Goal: Task Accomplishment & Management: Complete application form

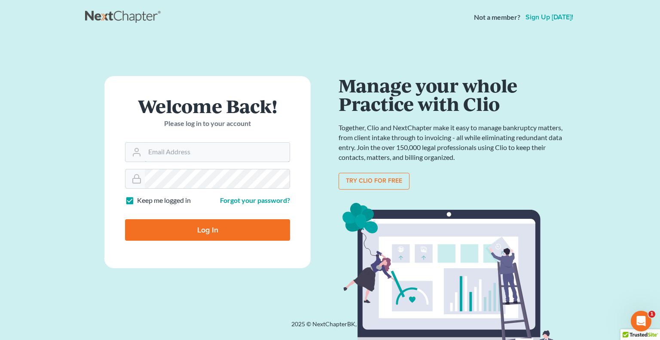
type input "[EMAIL_ADDRESS][DOMAIN_NAME]"
click at [150, 226] on input "Log In" at bounding box center [207, 229] width 165 height 21
type input "Thinking..."
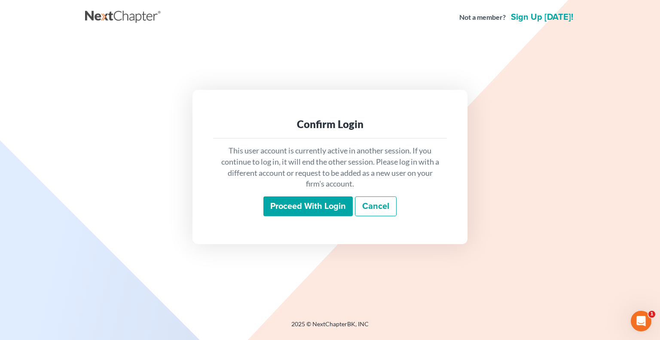
click at [293, 203] on input "Proceed with login" at bounding box center [307, 206] width 89 height 20
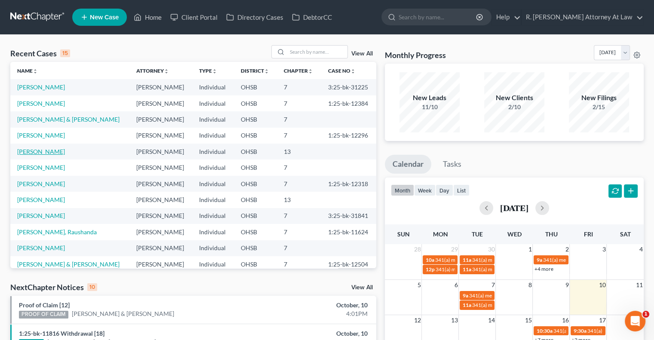
click at [50, 151] on link "[PERSON_NAME]" at bounding box center [41, 151] width 48 height 7
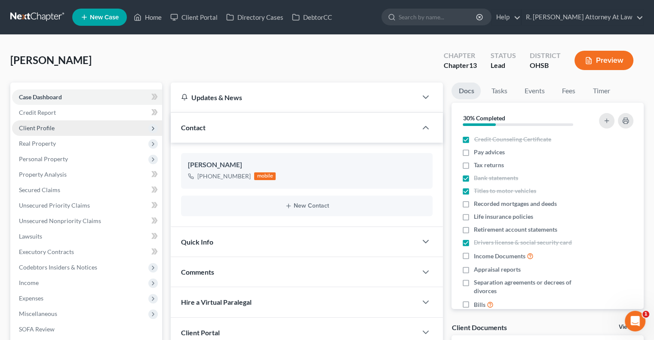
click at [38, 127] on span "Client Profile" at bounding box center [37, 127] width 36 height 7
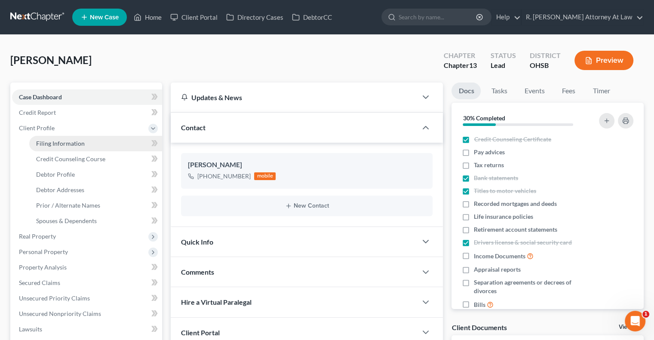
click at [48, 142] on span "Filing Information" at bounding box center [60, 143] width 49 height 7
select select "1"
select select "0"
select select "3"
select select "36"
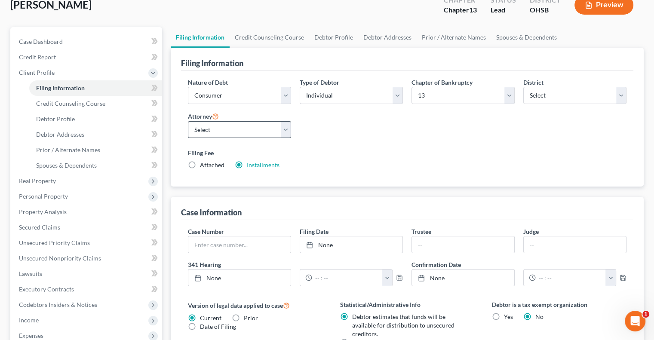
scroll to position [43, 0]
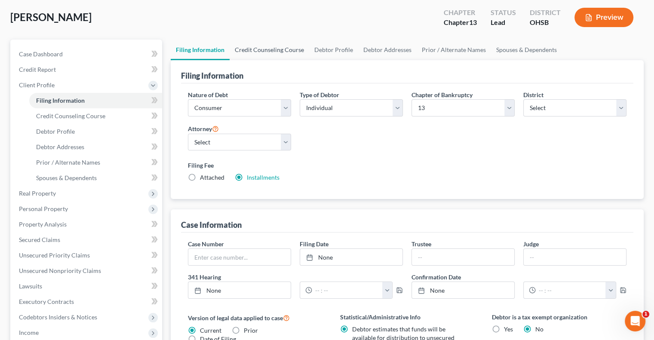
click at [262, 50] on link "Credit Counseling Course" at bounding box center [270, 50] width 80 height 21
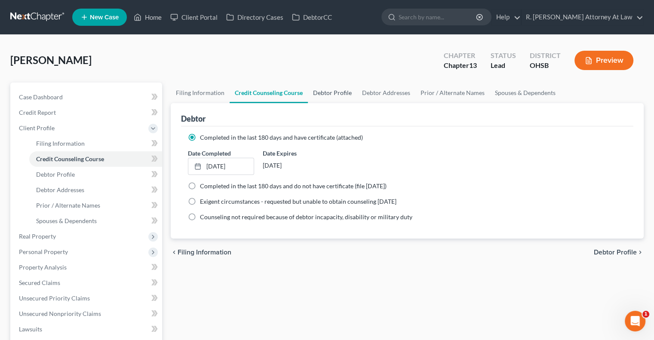
click at [327, 89] on link "Debtor Profile" at bounding box center [332, 93] width 49 height 21
select select "0"
select select "2"
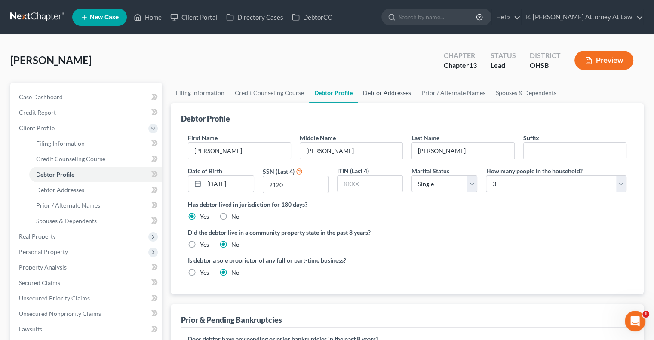
click at [380, 95] on link "Debtor Addresses" at bounding box center [387, 93] width 58 height 21
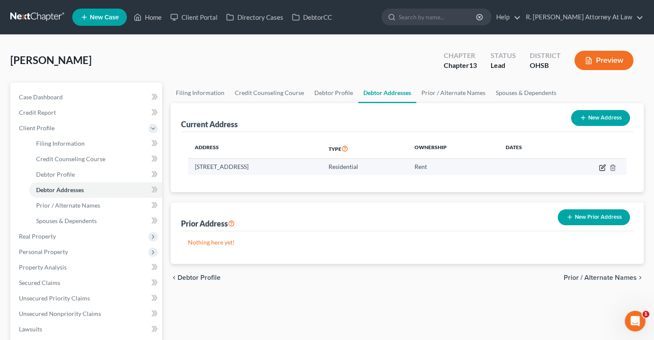
click at [602, 165] on icon "button" at bounding box center [602, 167] width 7 height 7
select select "36"
select select "8"
select select "0"
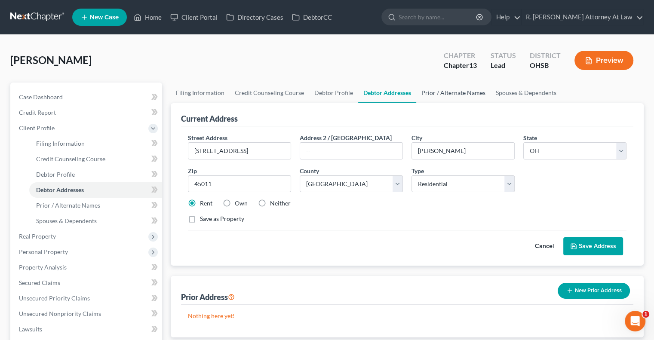
drag, startPoint x: 440, startPoint y: 94, endPoint x: 457, endPoint y: 88, distance: 18.2
click at [441, 93] on link "Prior / Alternate Names" at bounding box center [453, 93] width 74 height 21
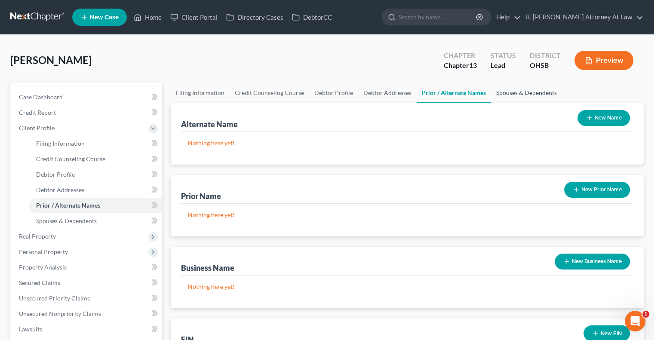
click at [511, 89] on link "Spouses & Dependents" at bounding box center [526, 93] width 71 height 21
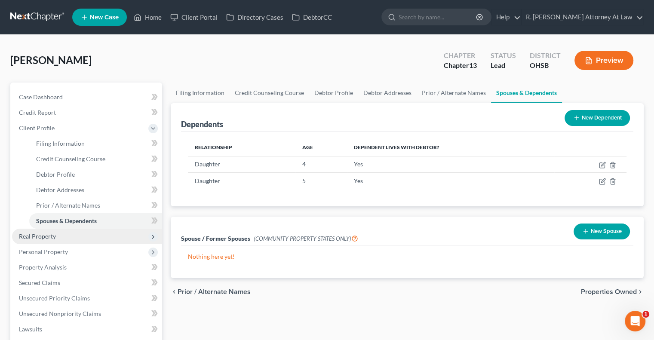
click at [28, 233] on span "Real Property" at bounding box center [37, 236] width 37 height 7
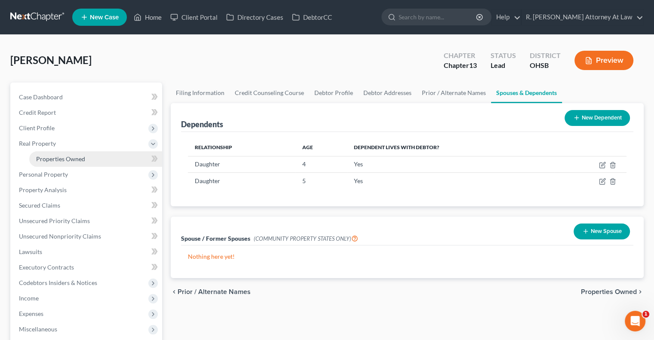
click at [54, 159] on span "Properties Owned" at bounding box center [60, 158] width 49 height 7
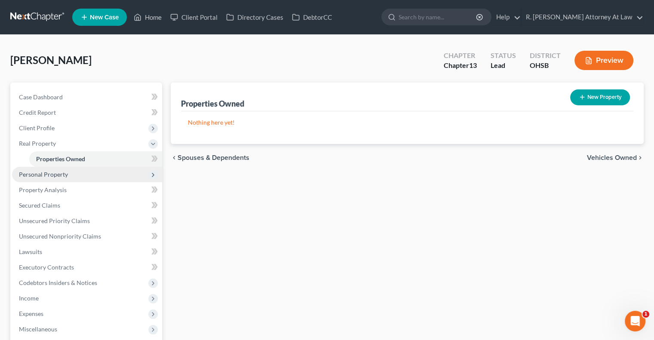
click at [54, 172] on span "Personal Property" at bounding box center [43, 174] width 49 height 7
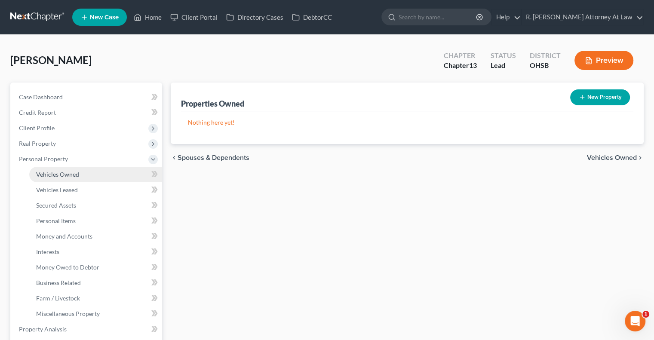
click at [54, 174] on span "Vehicles Owned" at bounding box center [57, 174] width 43 height 7
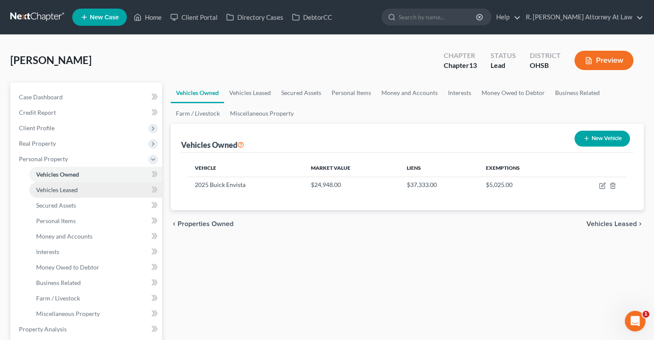
click at [45, 190] on span "Vehicles Leased" at bounding box center [57, 189] width 42 height 7
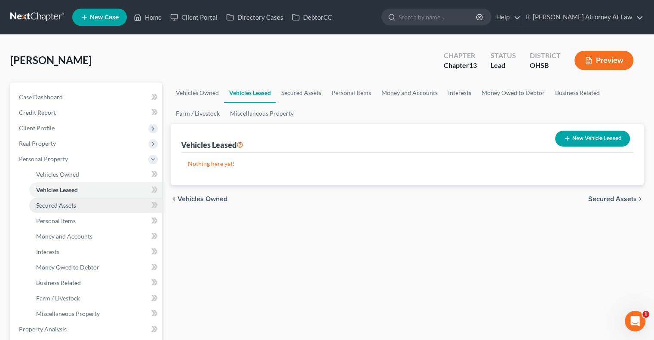
click at [47, 202] on span "Secured Assets" at bounding box center [56, 205] width 40 height 7
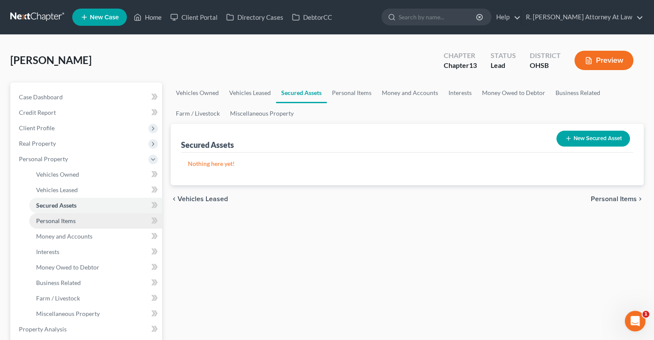
click at [46, 216] on link "Personal Items" at bounding box center [95, 220] width 133 height 15
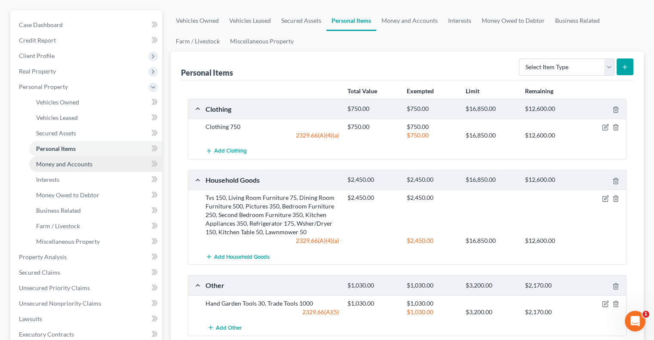
scroll to position [86, 0]
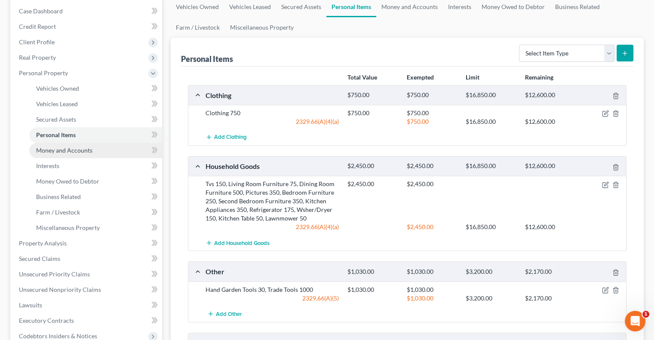
click at [61, 150] on span "Money and Accounts" at bounding box center [64, 150] width 56 height 7
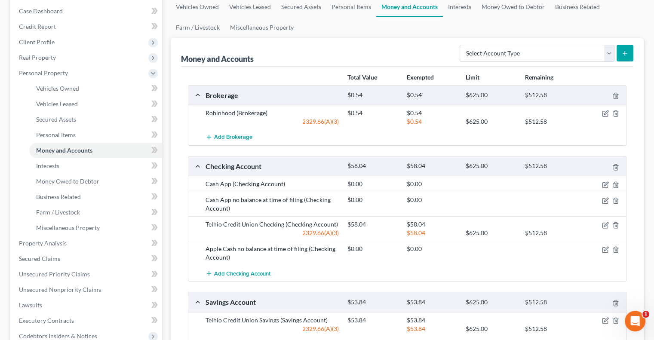
scroll to position [129, 0]
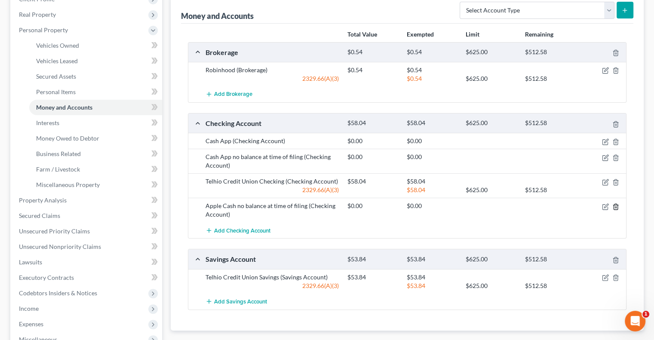
click at [615, 205] on icon "button" at bounding box center [615, 206] width 7 height 7
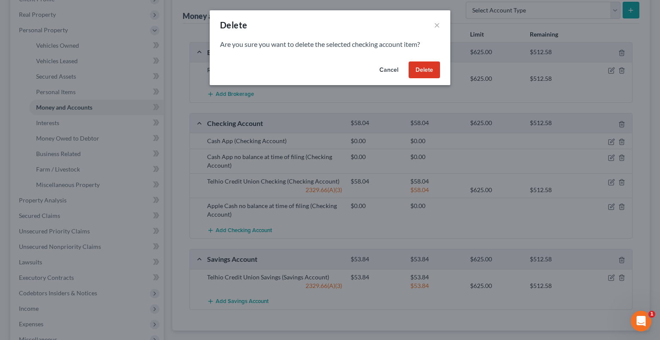
click at [423, 68] on button "Delete" at bounding box center [424, 69] width 31 height 17
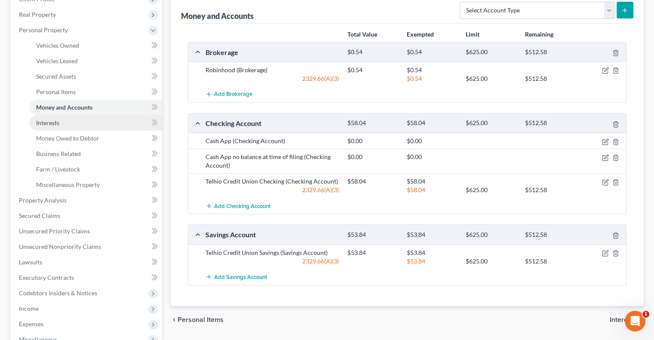
click at [43, 123] on span "Interests" at bounding box center [47, 122] width 23 height 7
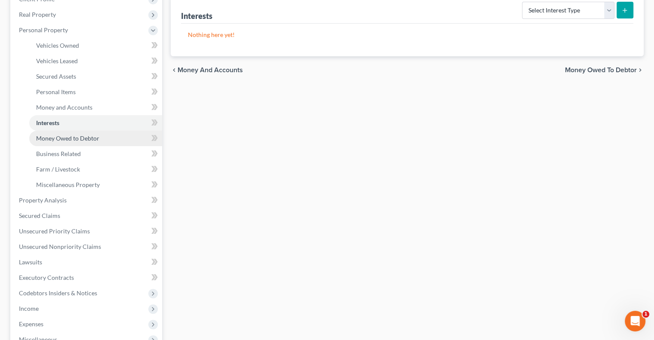
click at [34, 134] on link "Money Owed to Debtor" at bounding box center [95, 138] width 133 height 15
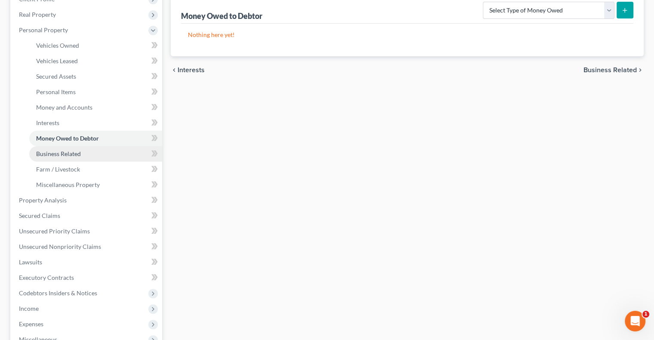
click at [59, 155] on span "Business Related" at bounding box center [58, 153] width 45 height 7
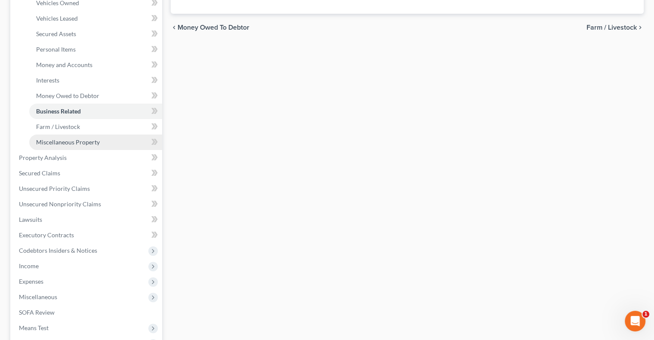
scroll to position [172, 0]
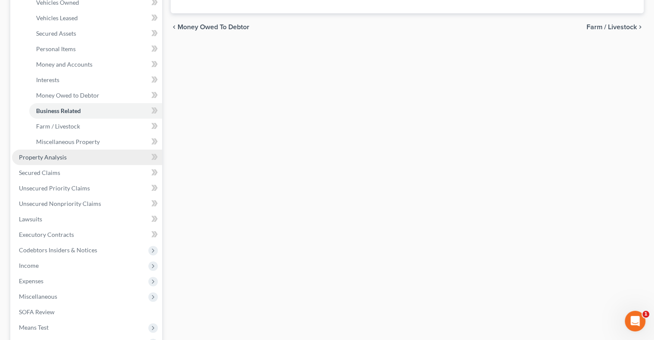
click at [48, 154] on span "Property Analysis" at bounding box center [43, 156] width 48 height 7
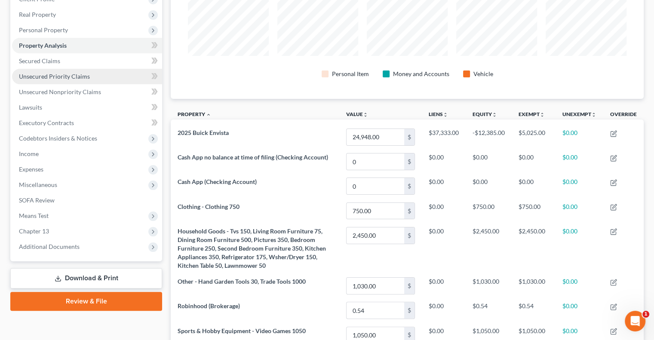
click at [36, 80] on link "Unsecured Priority Claims" at bounding box center [87, 76] width 150 height 15
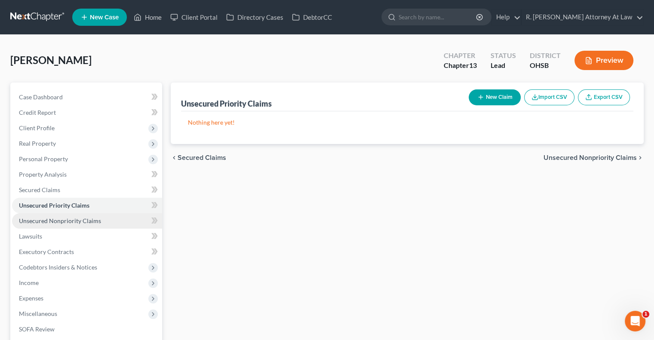
click at [57, 218] on span "Unsecured Nonpriority Claims" at bounding box center [60, 220] width 82 height 7
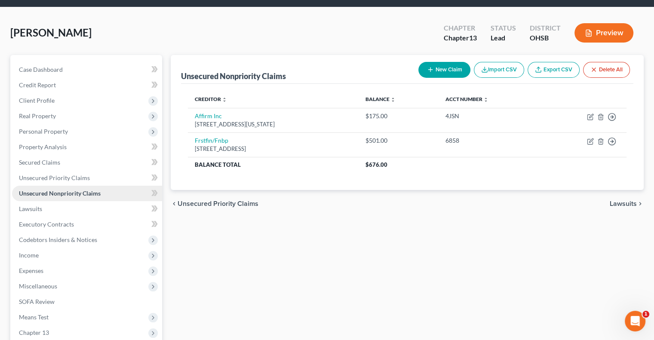
scroll to position [43, 0]
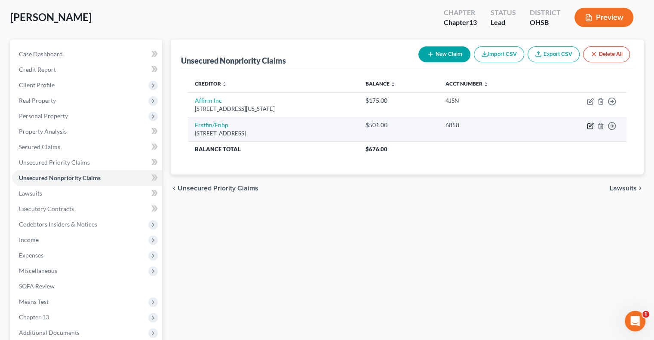
click at [587, 125] on icon "button" at bounding box center [589, 126] width 5 height 5
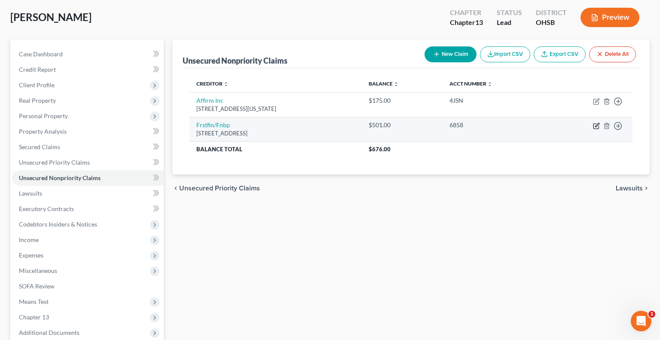
select select "36"
select select "2"
select select "0"
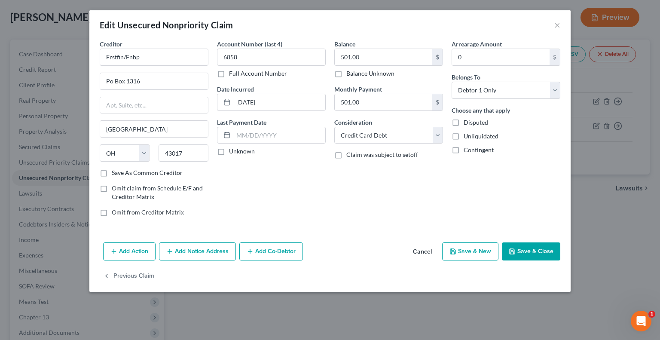
click at [531, 244] on button "Save & Close" at bounding box center [531, 251] width 58 height 18
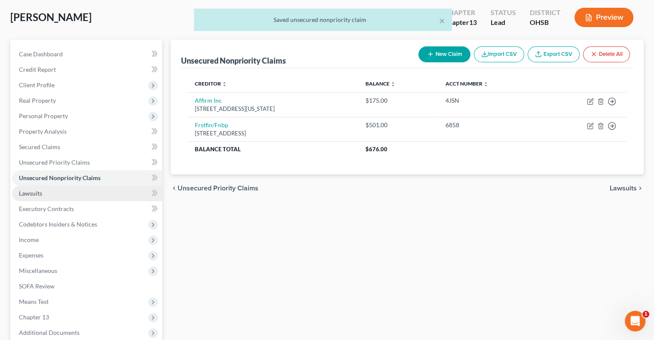
click at [29, 196] on span "Lawsuits" at bounding box center [30, 193] width 23 height 7
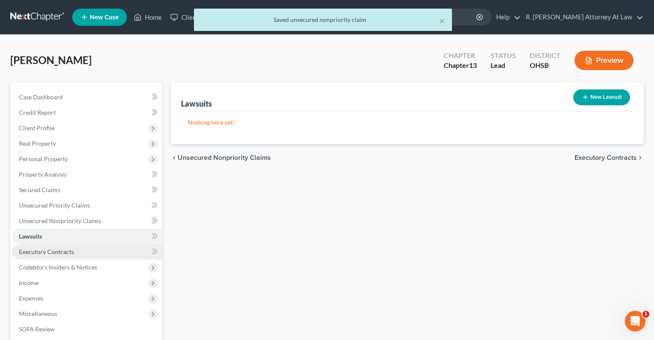
click at [33, 251] on span "Executory Contracts" at bounding box center [46, 251] width 55 height 7
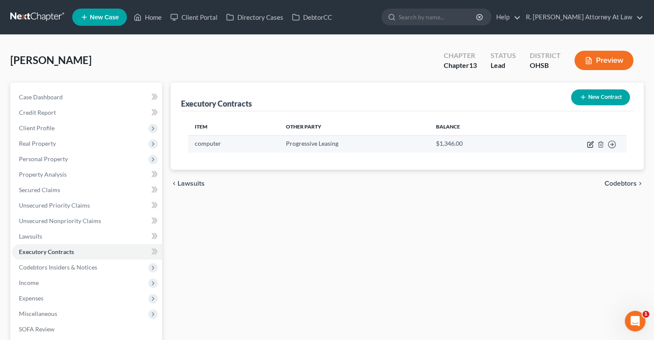
click at [588, 143] on icon "button" at bounding box center [590, 144] width 7 height 7
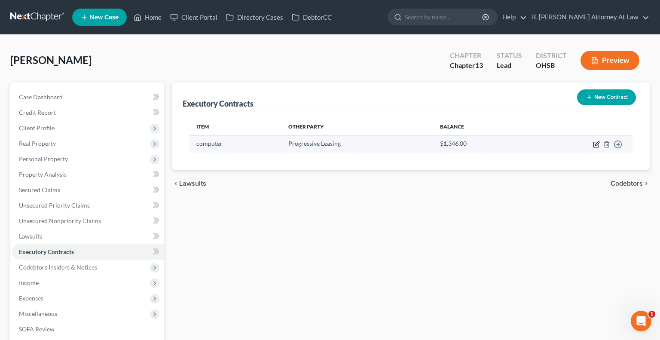
select select "3"
select select "46"
select select "0"
select select "2"
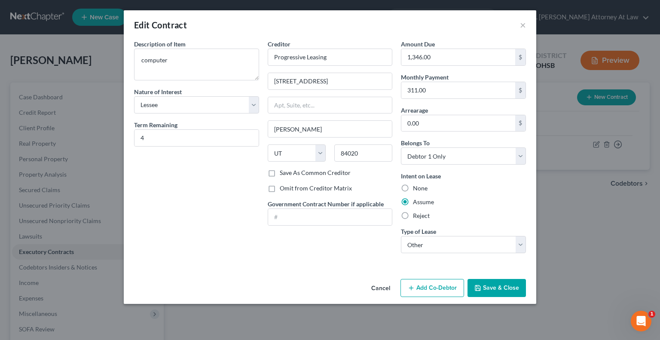
click at [499, 287] on button "Save & Close" at bounding box center [497, 288] width 58 height 18
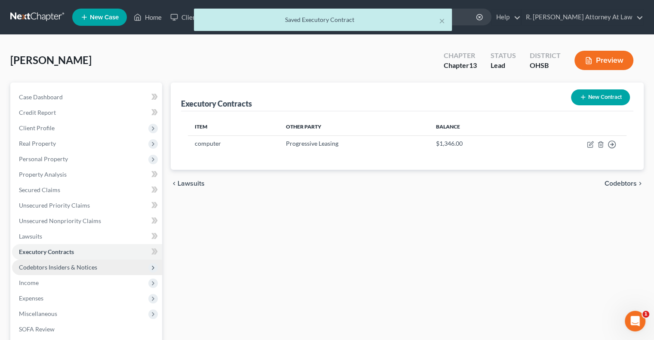
click at [31, 263] on span "Codebtors Insiders & Notices" at bounding box center [87, 267] width 150 height 15
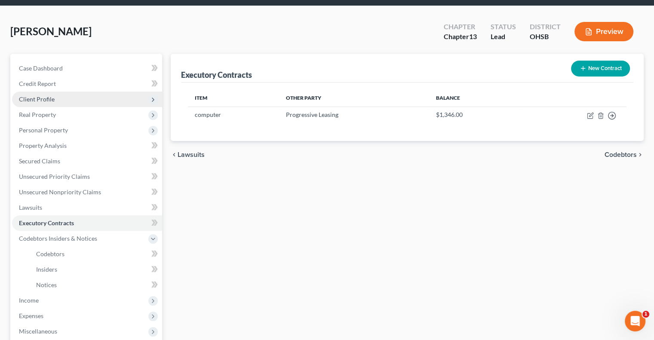
scroll to position [43, 0]
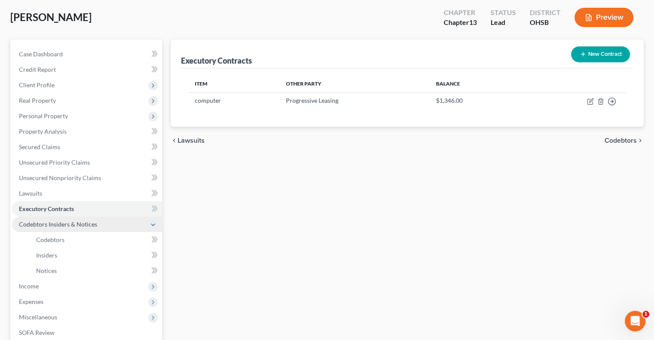
click at [53, 223] on span "Codebtors Insiders & Notices" at bounding box center [58, 223] width 78 height 7
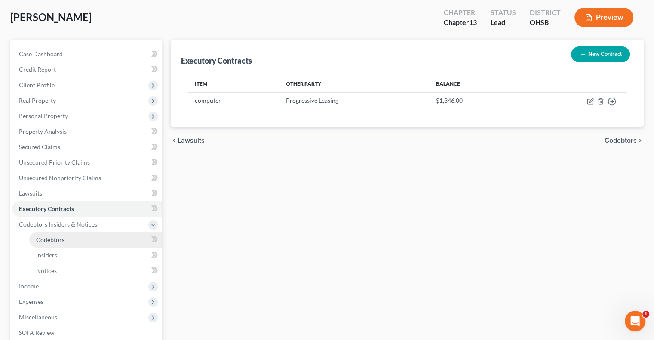
click at [53, 239] on span "Codebtors" at bounding box center [50, 239] width 28 height 7
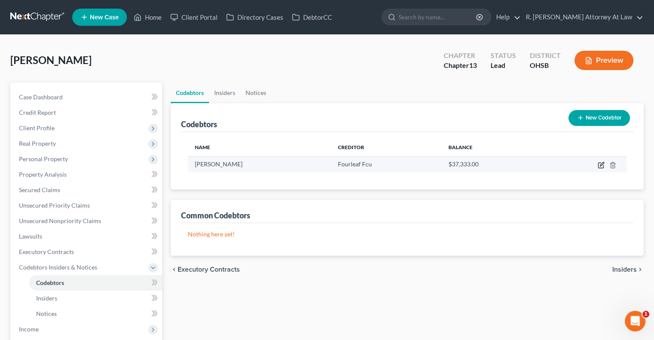
click at [600, 163] on icon "button" at bounding box center [600, 165] width 7 height 7
select select "36"
select select "0"
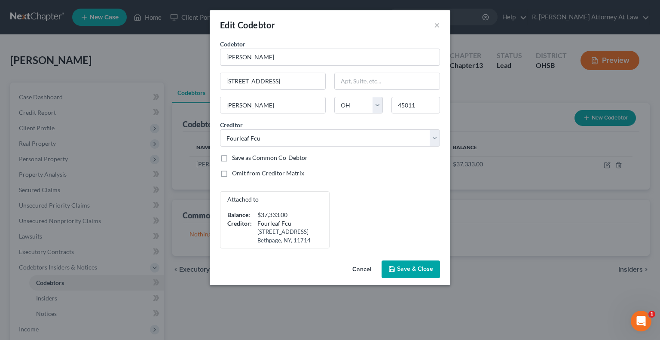
click at [399, 272] on span "Save & Close" at bounding box center [415, 269] width 36 height 7
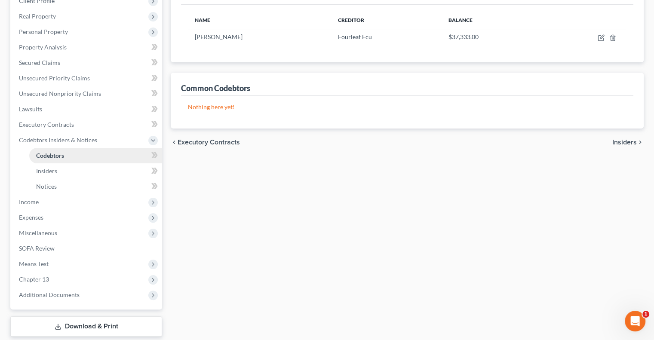
scroll to position [129, 0]
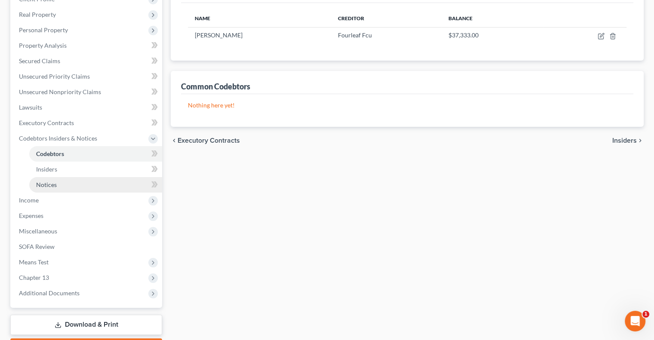
click at [40, 184] on span "Notices" at bounding box center [46, 184] width 21 height 7
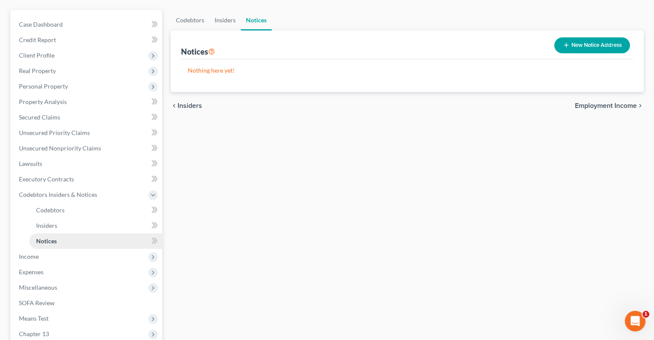
scroll to position [86, 0]
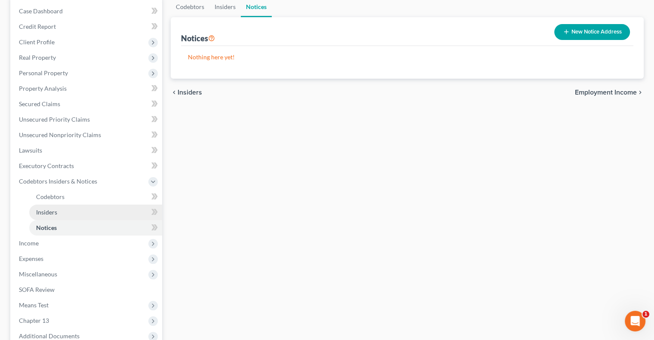
click at [45, 211] on span "Insiders" at bounding box center [46, 211] width 21 height 7
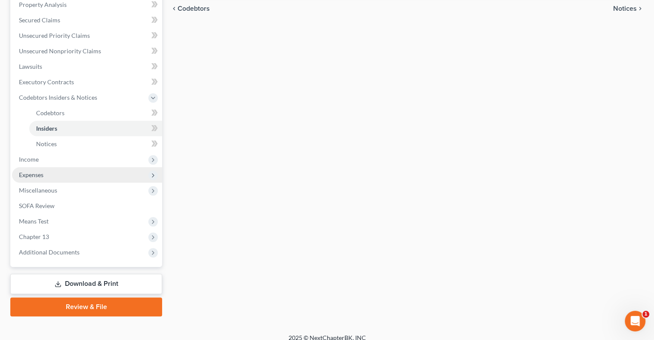
scroll to position [172, 0]
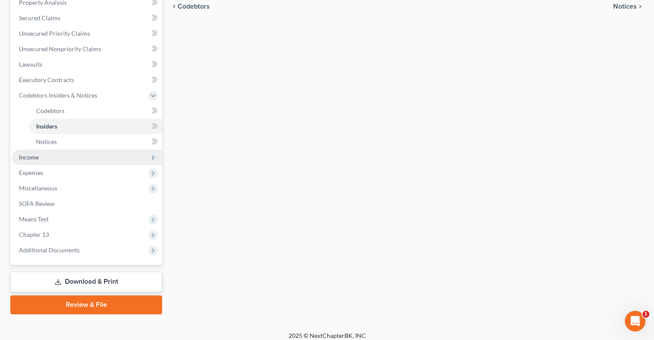
click at [30, 152] on span "Income" at bounding box center [87, 157] width 150 height 15
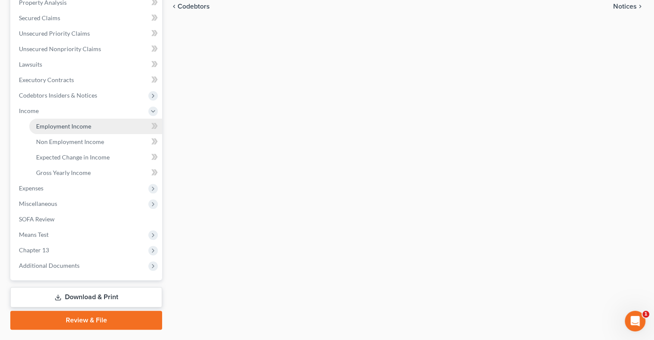
click at [83, 123] on span "Employment Income" at bounding box center [63, 125] width 55 height 7
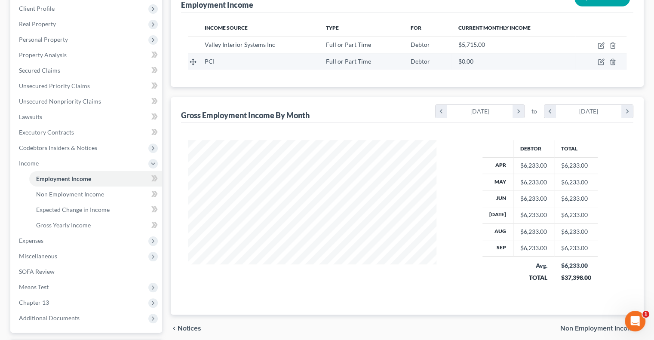
scroll to position [129, 0]
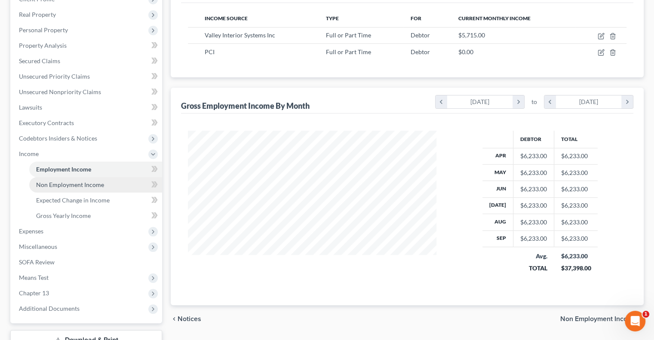
click at [44, 186] on span "Non Employment Income" at bounding box center [70, 184] width 68 height 7
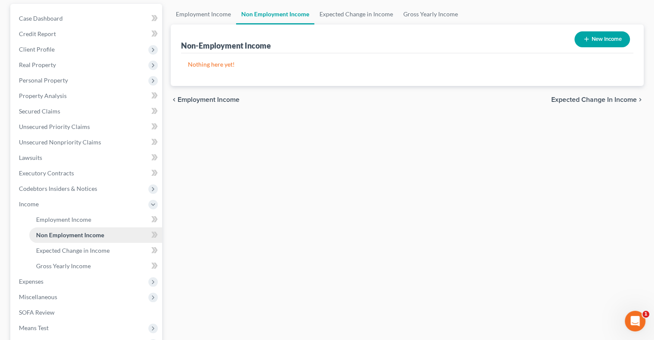
scroll to position [129, 0]
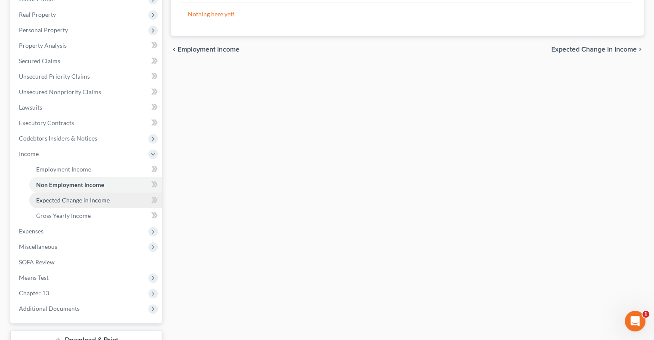
click at [47, 197] on span "Expected Change in Income" at bounding box center [72, 199] width 73 height 7
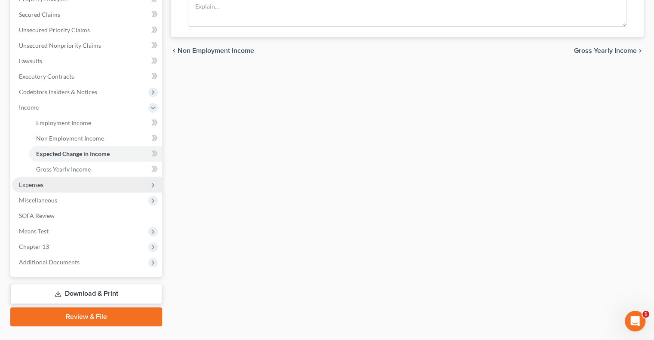
scroll to position [176, 0]
click at [32, 183] on span "Expenses" at bounding box center [31, 184] width 24 height 7
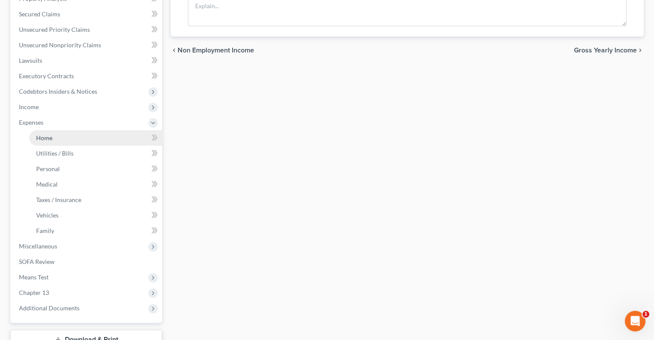
click at [42, 137] on span "Home" at bounding box center [44, 137] width 16 height 7
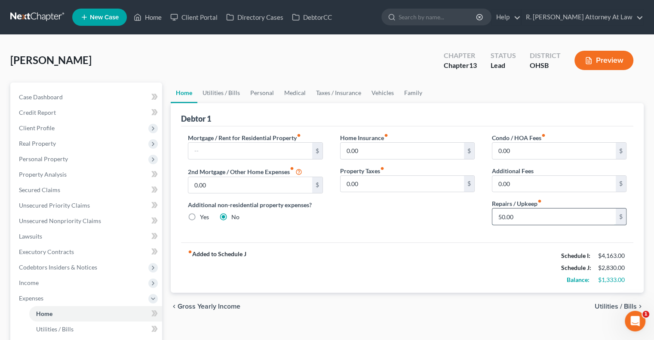
click at [517, 221] on input "50.00" at bounding box center [553, 216] width 123 height 16
click at [265, 94] on link "Personal" at bounding box center [262, 93] width 34 height 21
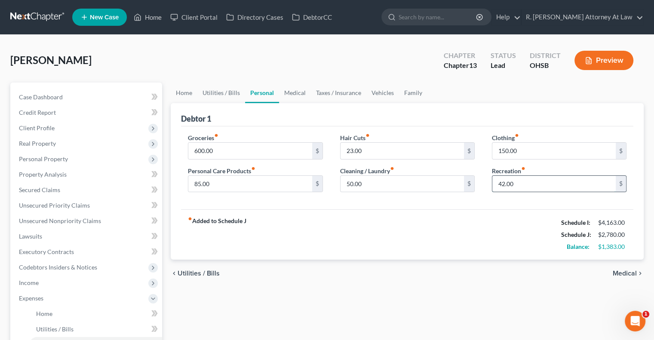
click at [519, 183] on input "42.00" at bounding box center [553, 184] width 123 height 16
type input "9"
type input "8"
type input "7"
type input "90"
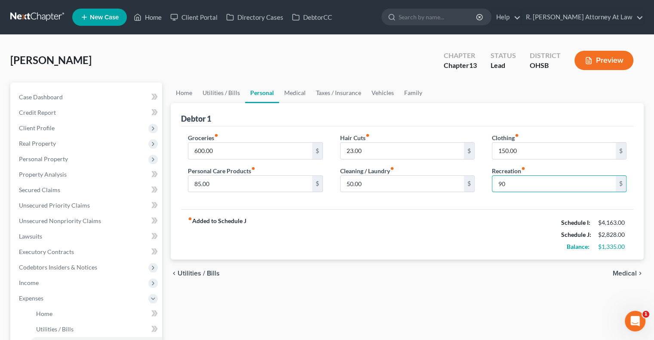
click at [262, 92] on link "Personal" at bounding box center [262, 93] width 34 height 21
click at [303, 92] on link "Medical" at bounding box center [295, 93] width 32 height 21
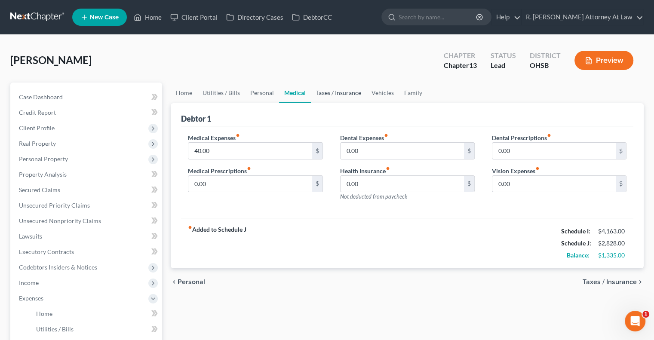
click at [324, 89] on link "Taxes / Insurance" at bounding box center [338, 93] width 55 height 21
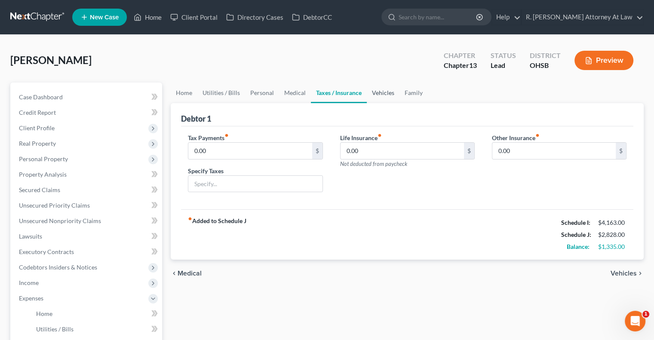
click at [381, 91] on link "Vehicles" at bounding box center [383, 93] width 33 height 21
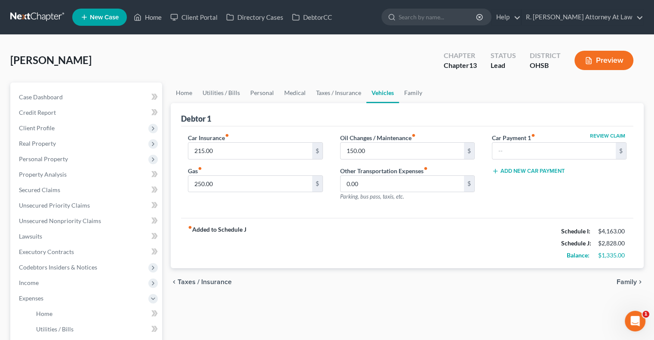
click at [394, 93] on link "Vehicles" at bounding box center [382, 93] width 33 height 21
click at [414, 92] on link "Family" at bounding box center [413, 93] width 28 height 21
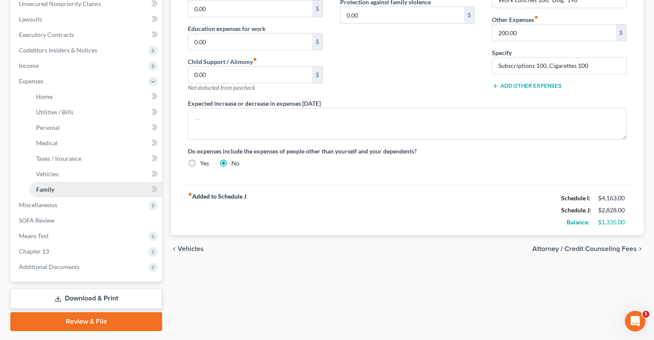
scroll to position [240, 0]
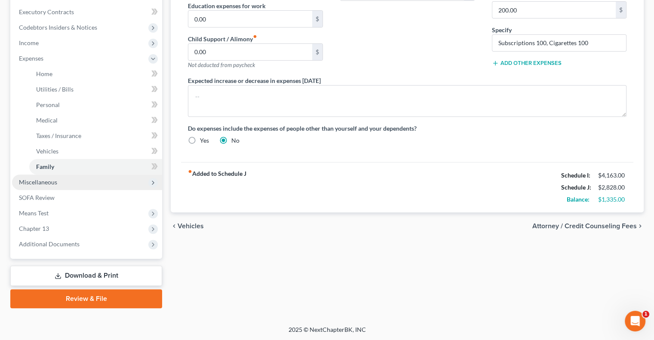
click at [32, 178] on span "Miscellaneous" at bounding box center [38, 181] width 38 height 7
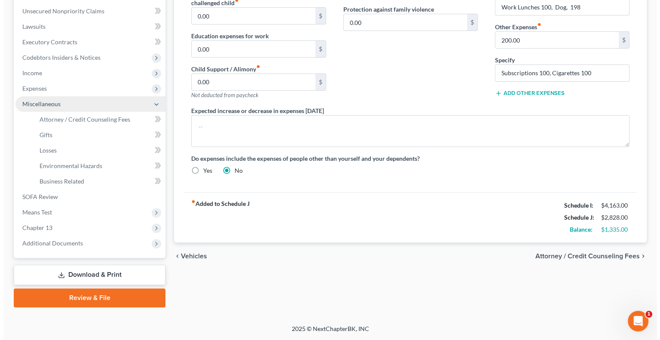
scroll to position [209, 0]
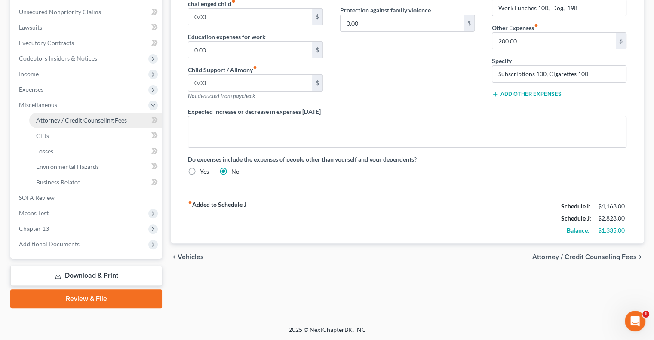
click at [53, 119] on span "Attorney / Credit Counseling Fees" at bounding box center [81, 119] width 91 height 7
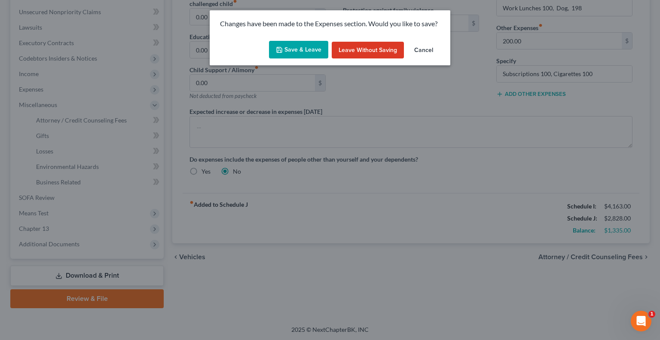
click at [304, 52] on button "Save & Leave" at bounding box center [298, 50] width 59 height 18
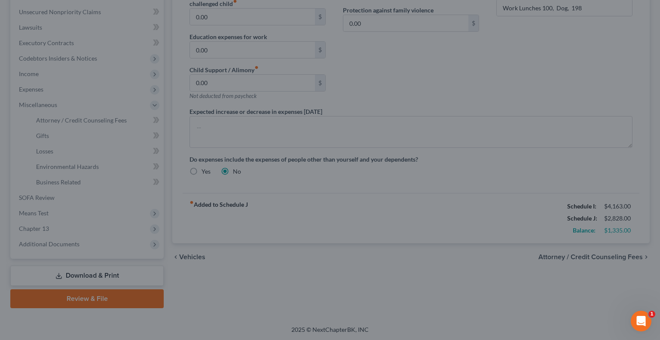
select select "1"
select select "0"
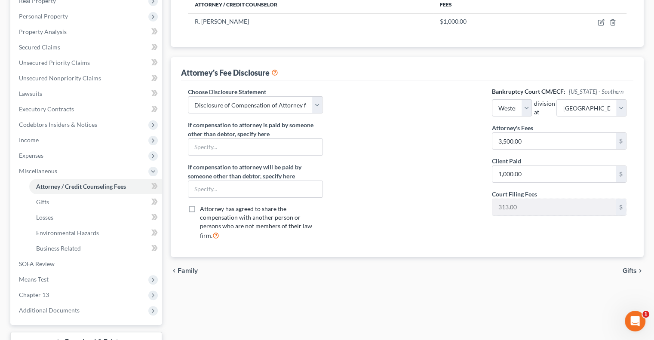
scroll to position [166, 0]
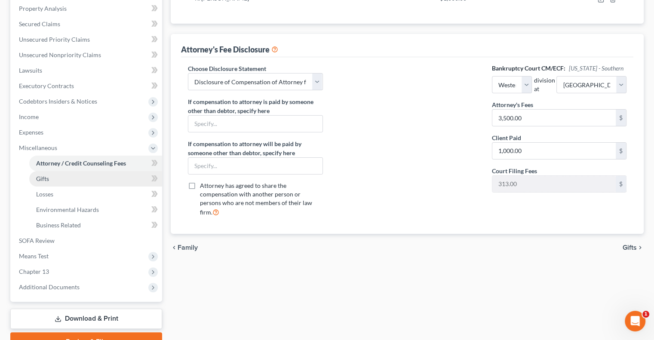
click at [43, 174] on link "Gifts" at bounding box center [95, 178] width 133 height 15
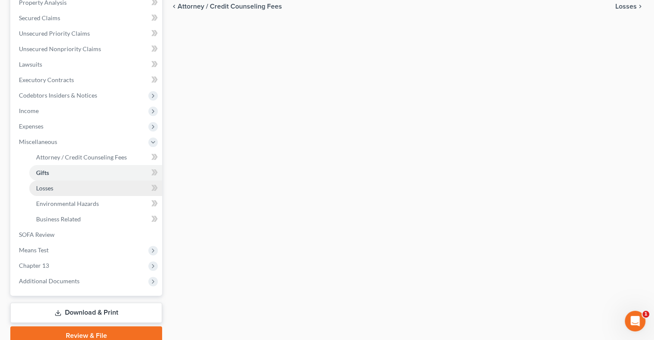
click at [44, 186] on span "Losses" at bounding box center [44, 187] width 17 height 7
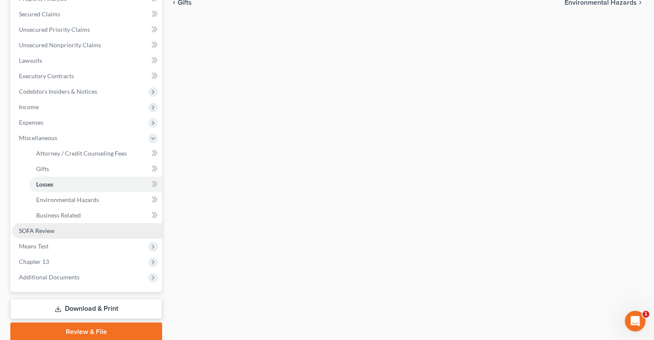
click at [32, 230] on span "SOFA Review" at bounding box center [37, 230] width 36 height 7
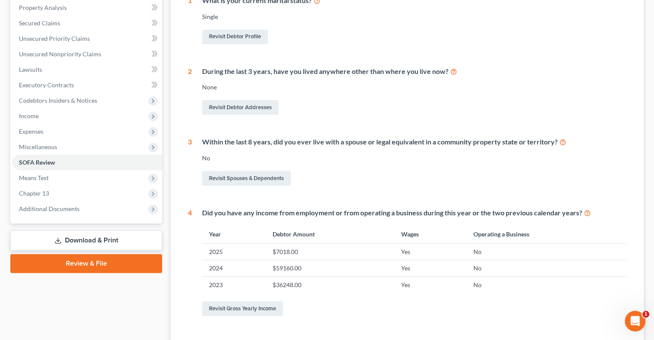
scroll to position [184, 0]
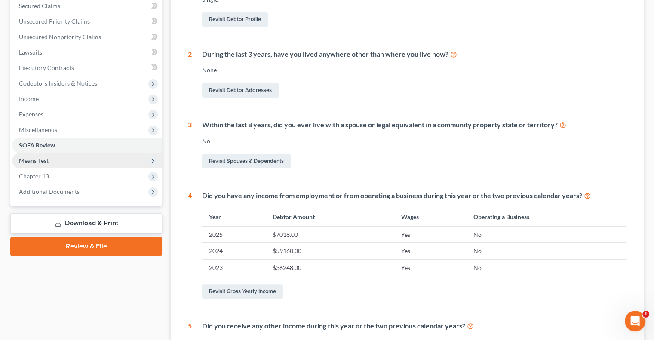
click at [24, 159] on span "Means Test" at bounding box center [34, 160] width 30 height 7
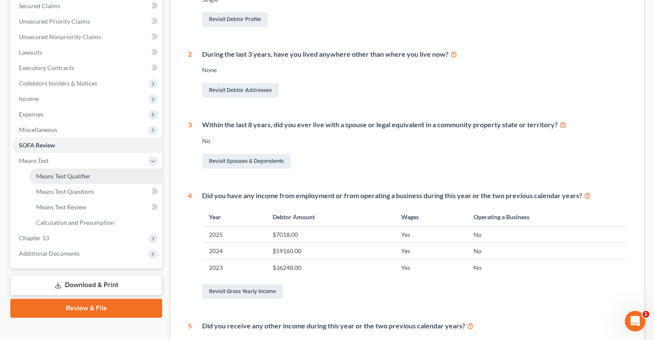
click at [43, 177] on span "Means Test Qualifier" at bounding box center [63, 175] width 55 height 7
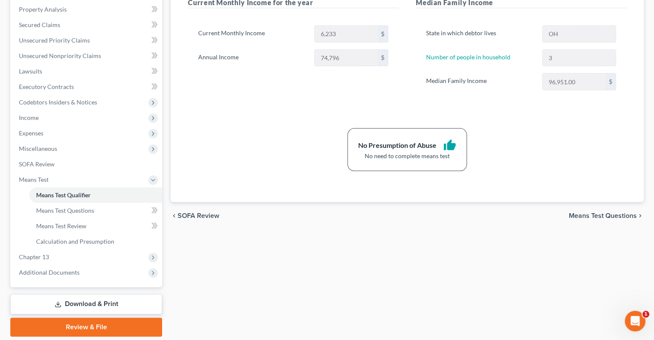
scroll to position [193, 0]
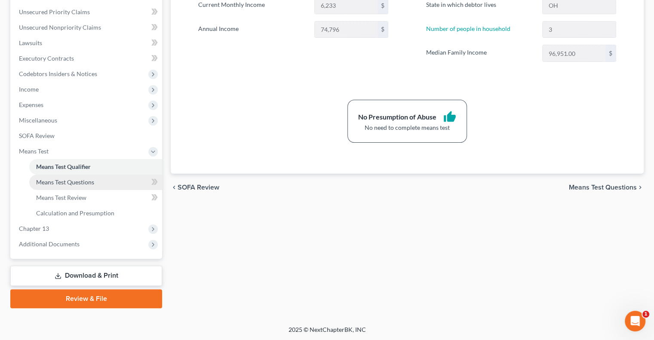
click at [40, 184] on span "Means Test Questions" at bounding box center [65, 181] width 58 height 7
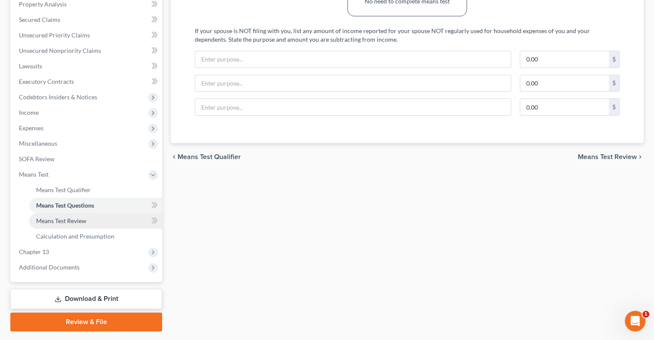
scroll to position [193, 0]
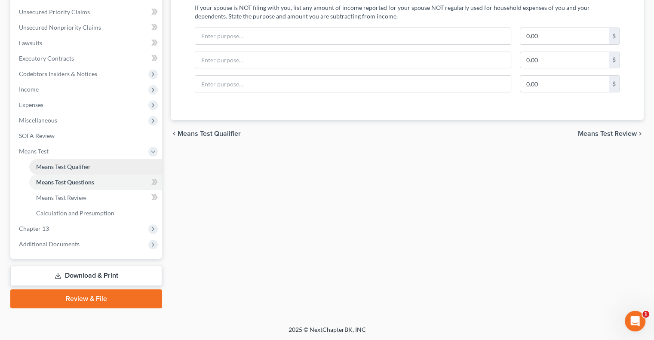
click at [52, 163] on span "Means Test Qualifier" at bounding box center [63, 166] width 55 height 7
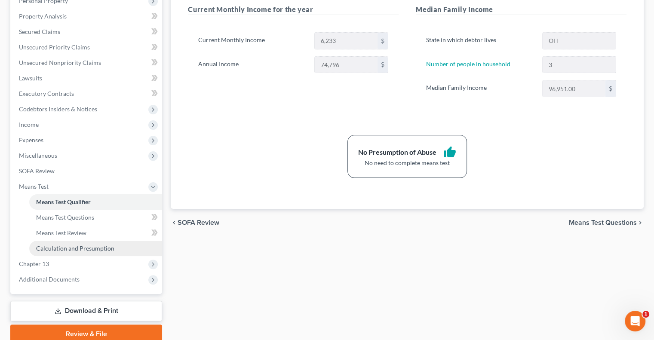
scroll to position [193, 0]
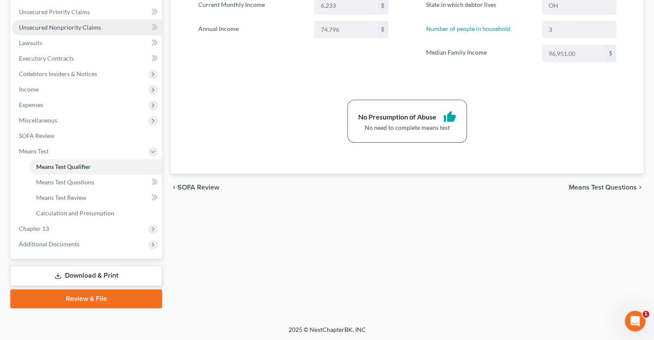
click at [41, 25] on span "Unsecured Nonpriority Claims" at bounding box center [60, 27] width 82 height 7
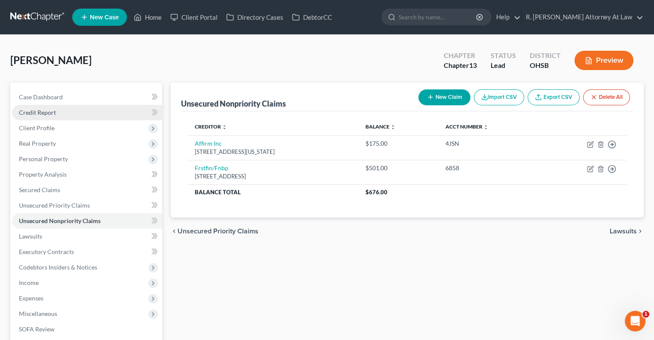
click at [28, 111] on span "Credit Report" at bounding box center [37, 112] width 37 height 7
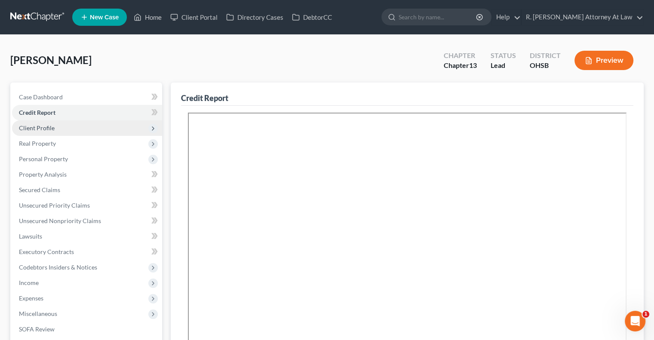
click at [31, 130] on span "Client Profile" at bounding box center [37, 127] width 36 height 7
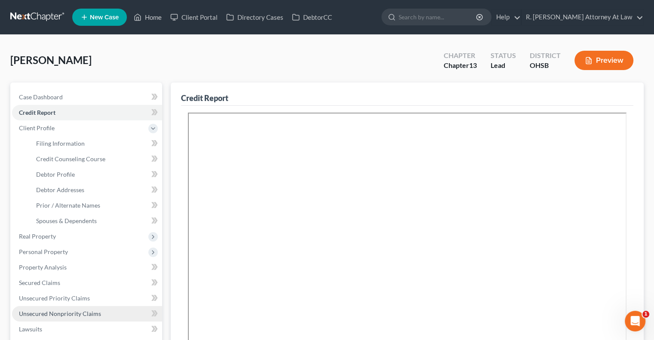
click at [37, 311] on span "Unsecured Nonpriority Claims" at bounding box center [60, 313] width 82 height 7
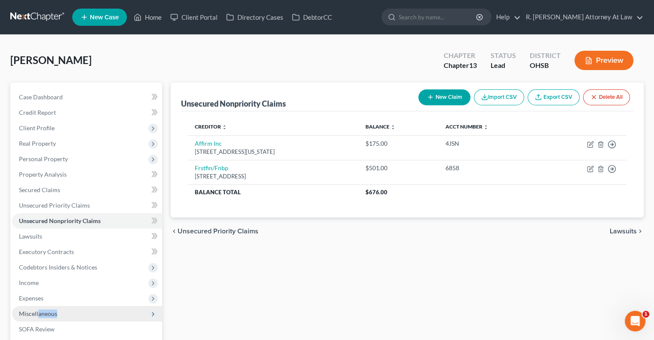
drag, startPoint x: 37, startPoint y: 311, endPoint x: 72, endPoint y: 307, distance: 35.0
click at [72, 307] on span "Miscellaneous" at bounding box center [87, 313] width 150 height 15
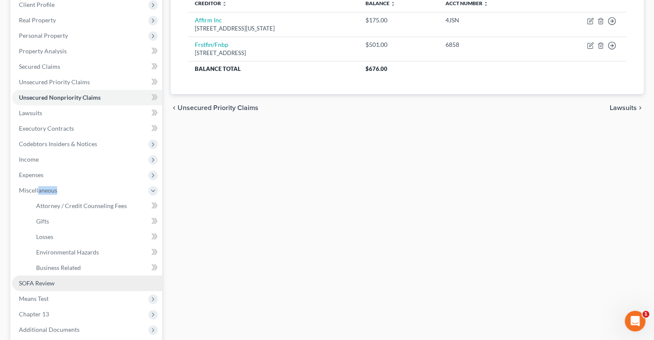
scroll to position [129, 0]
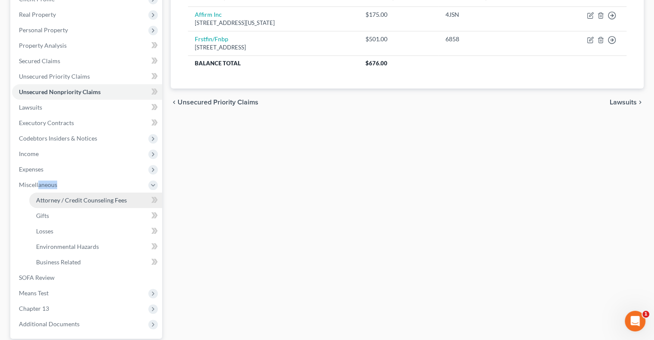
click at [55, 201] on span "Attorney / Credit Counseling Fees" at bounding box center [81, 199] width 91 height 7
select select "1"
select select "0"
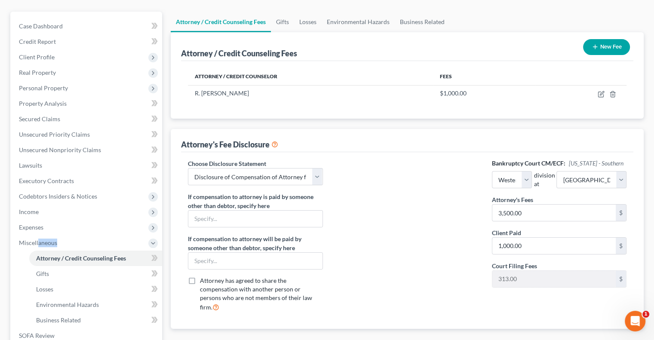
scroll to position [86, 0]
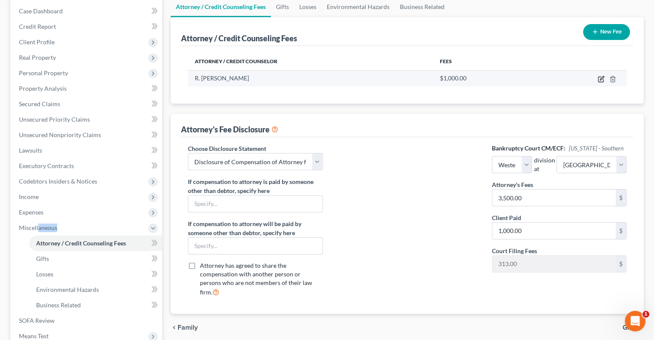
click at [602, 78] on icon "button" at bounding box center [600, 79] width 7 height 7
select select "36"
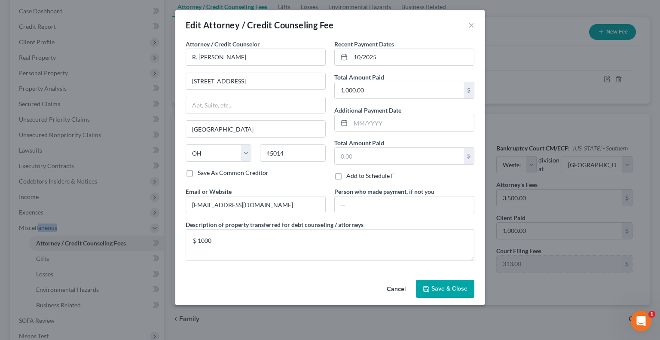
click at [430, 292] on button "Save & Close" at bounding box center [445, 289] width 58 height 18
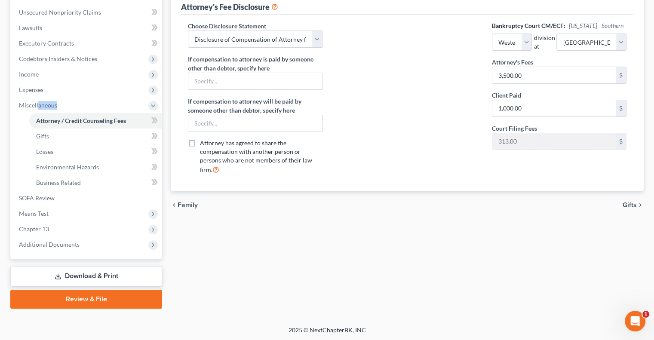
scroll to position [209, 0]
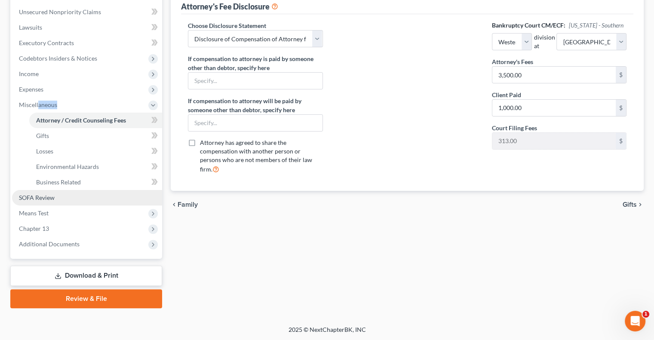
click at [36, 199] on span "SOFA Review" at bounding box center [37, 197] width 36 height 7
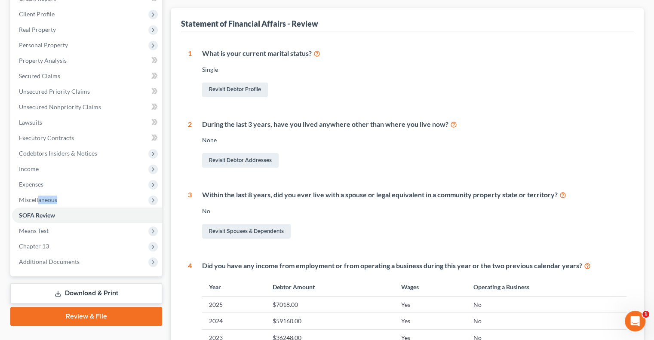
scroll to position [129, 0]
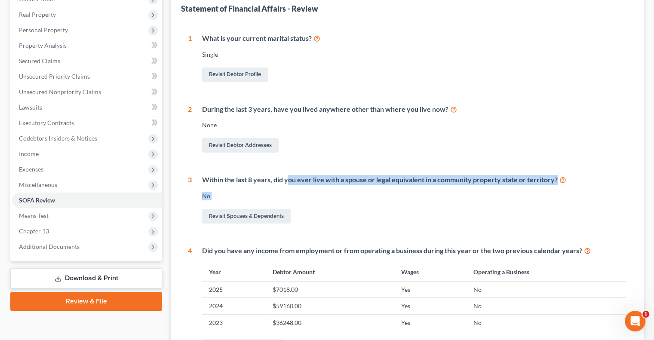
drag, startPoint x: 199, startPoint y: 217, endPoint x: 304, endPoint y: 165, distance: 117.1
click at [290, 177] on div "Within the last 8 years, did you ever live with a spouse or legal equivalent in…" at bounding box center [409, 200] width 435 height 50
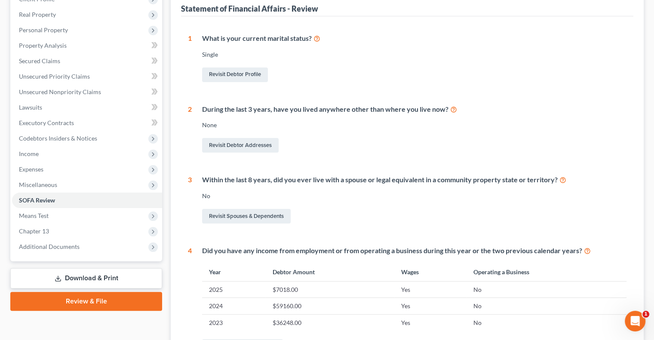
click at [319, 153] on div "Revisit Debtor Addresses" at bounding box center [414, 145] width 424 height 18
click at [389, 190] on div "Within the last 8 years, did you ever live with a spouse or legal equivalent in…" at bounding box center [409, 200] width 435 height 50
click at [33, 212] on span "Means Test" at bounding box center [34, 215] width 30 height 7
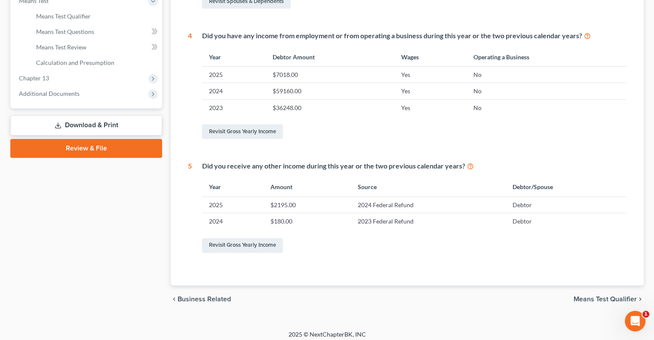
scroll to position [86, 0]
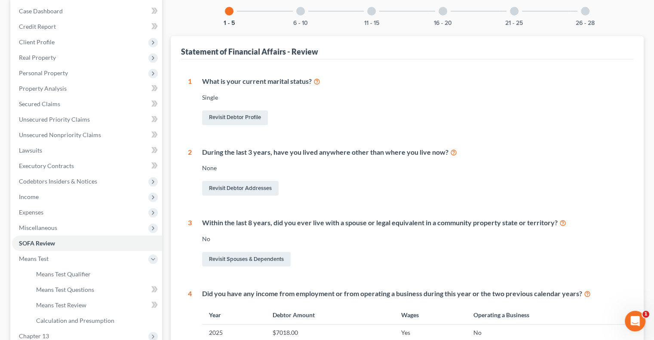
click at [303, 9] on div at bounding box center [300, 11] width 9 height 9
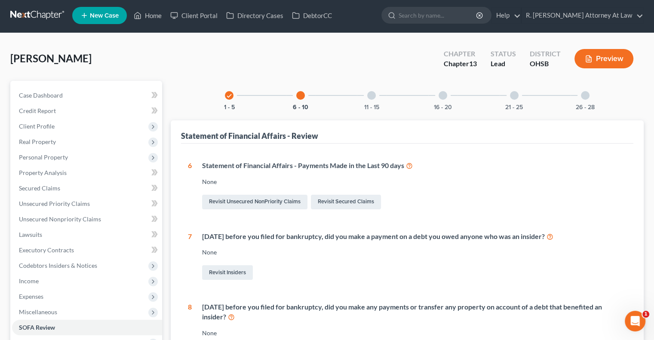
scroll to position [0, 0]
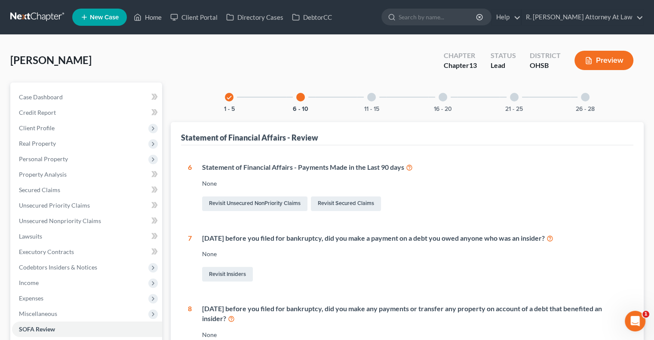
click at [371, 97] on div at bounding box center [371, 97] width 9 height 9
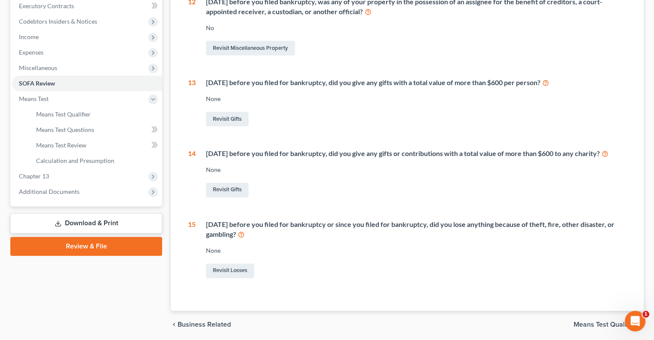
scroll to position [28, 0]
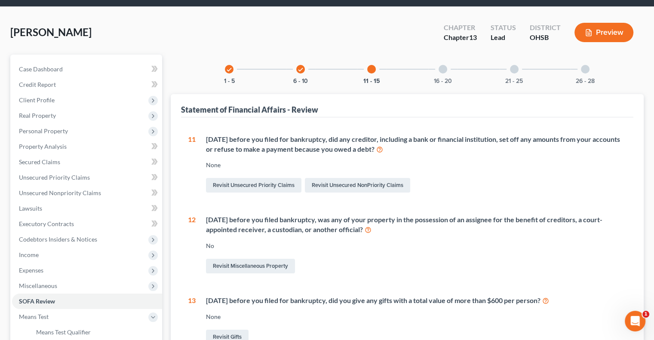
click at [444, 67] on div at bounding box center [442, 69] width 9 height 9
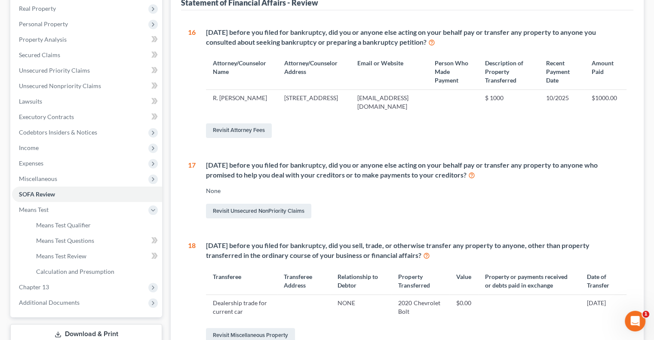
scroll to position [157, 0]
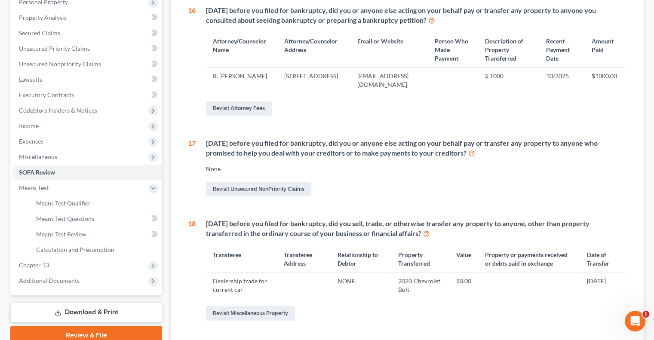
click at [428, 67] on th "Email or Website" at bounding box center [388, 50] width 77 height 36
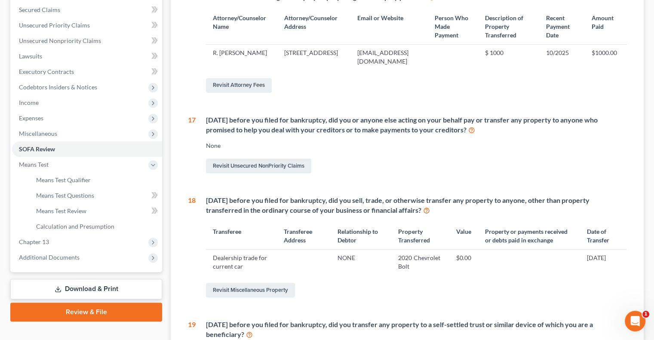
scroll to position [200, 0]
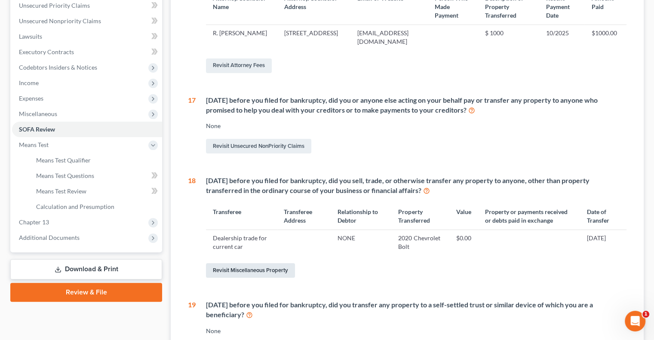
click at [263, 278] on link "Revisit Miscellaneous Property" at bounding box center [250, 270] width 89 height 15
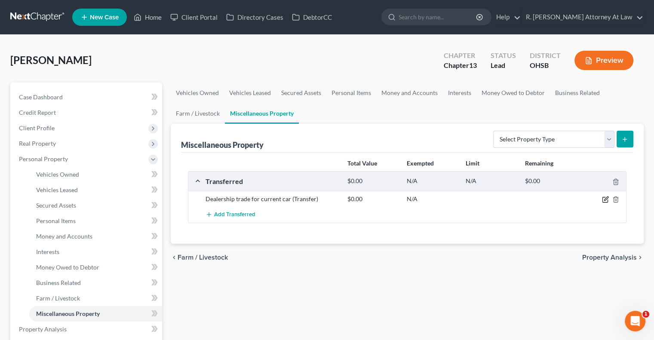
click at [605, 199] on icon "button" at bounding box center [606, 199] width 4 height 4
select select "Ordinary ([DATE])"
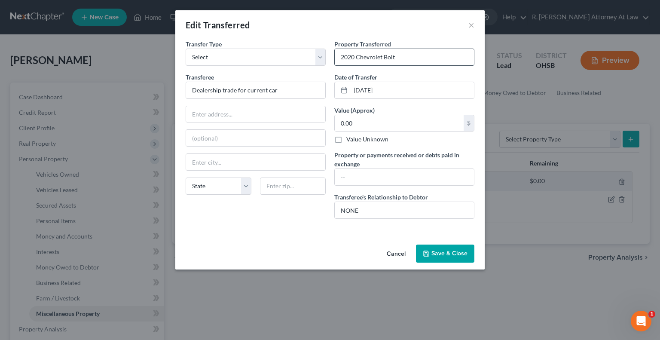
click at [402, 62] on input "2020 Chevrolet Bolt" at bounding box center [404, 57] width 139 height 16
click at [304, 22] on div "Edit Transferred ×" at bounding box center [329, 24] width 309 height 29
click at [452, 57] on input "2020 Chevrolet Bolt traded to dealer for" at bounding box center [404, 57] width 139 height 16
type input "2020 Chevrolet Bolt traded to dealer for current vehicle"
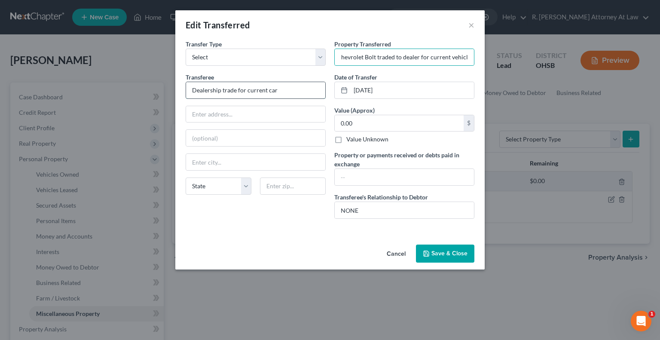
click at [288, 91] on input "Dealership trade for current car" at bounding box center [255, 90] width 139 height 16
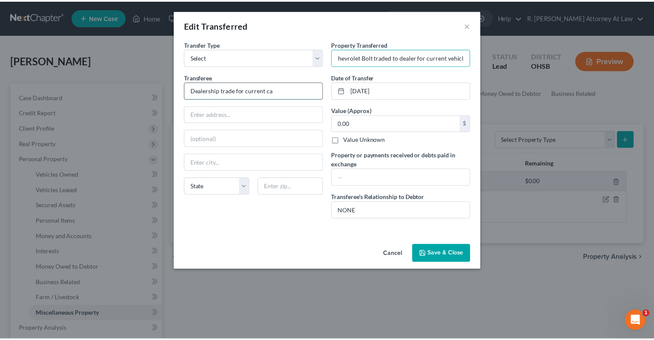
scroll to position [0, 0]
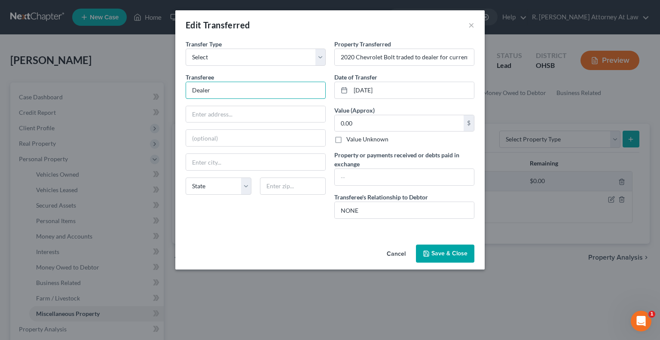
type input "Dealer"
click at [428, 255] on polyline "button" at bounding box center [426, 255] width 3 height 2
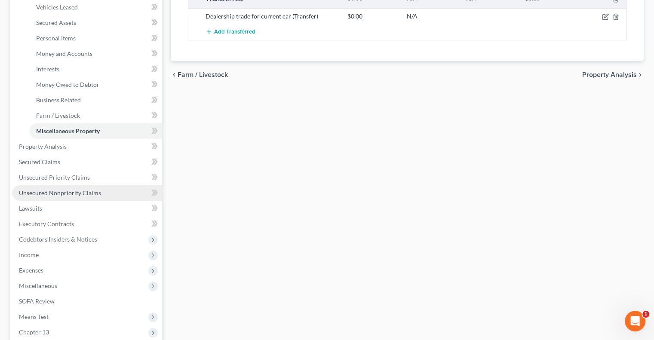
scroll to position [215, 0]
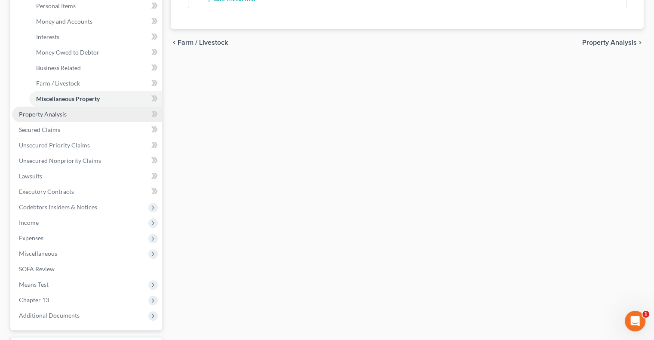
click at [33, 108] on link "Property Analysis" at bounding box center [87, 114] width 150 height 15
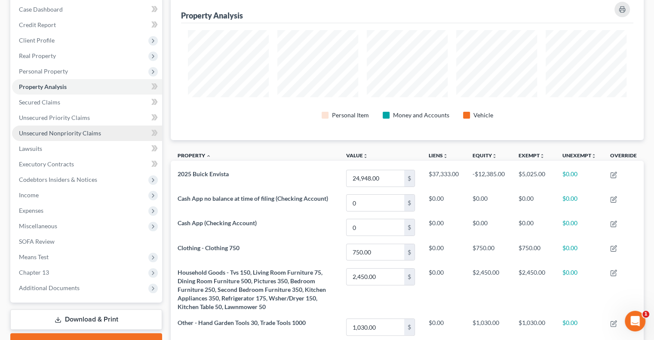
scroll to position [86, 0]
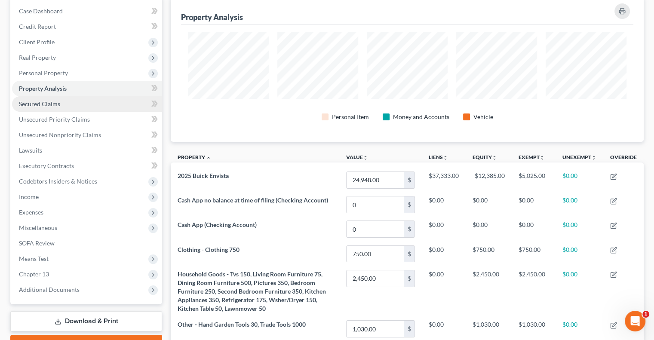
click at [49, 103] on span "Secured Claims" at bounding box center [39, 103] width 41 height 7
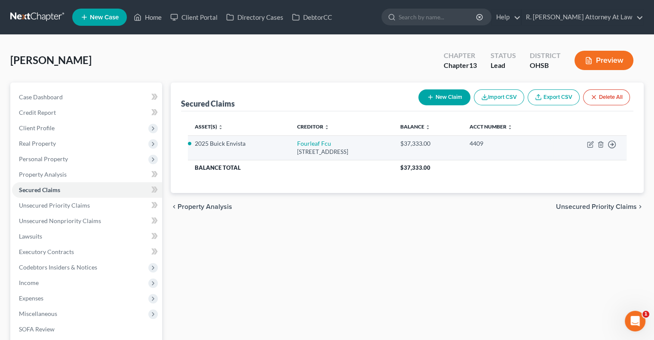
click at [586, 144] on td "Move to E Move to F Move to G Move to Notice Only" at bounding box center [589, 147] width 73 height 24
click at [590, 144] on icon "button" at bounding box center [590, 144] width 7 height 7
select select "35"
select select "12"
select select "2"
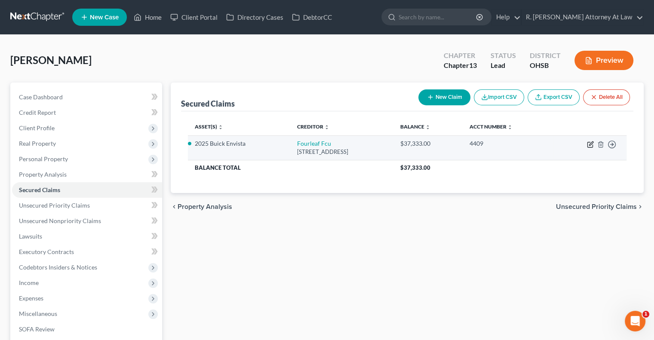
select select "0"
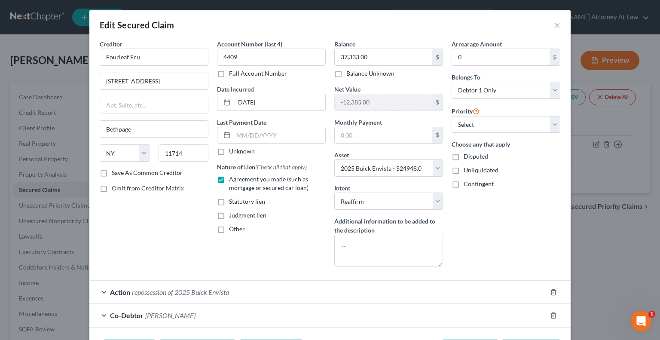
click at [28, 85] on div "Edit Secured Claim × Creditor * Fourleaf Fcu 899 S [GEOGRAPHIC_DATA] Rd Bethpag…" at bounding box center [330, 170] width 660 height 340
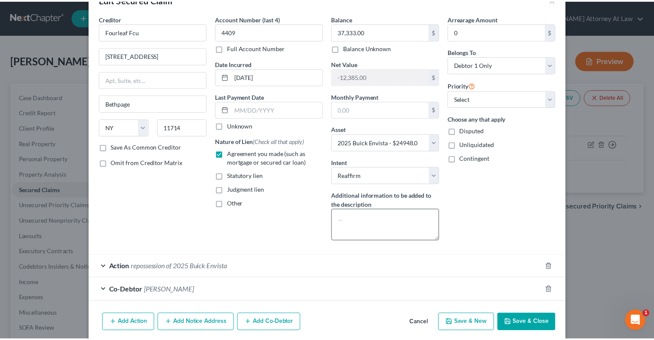
scroll to position [40, 0]
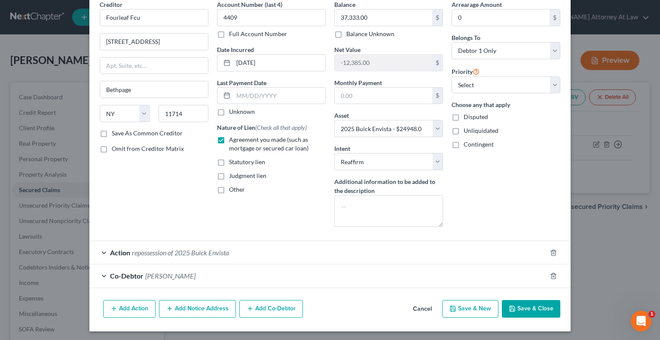
click at [517, 305] on button "Save & Close" at bounding box center [531, 309] width 58 height 18
select select
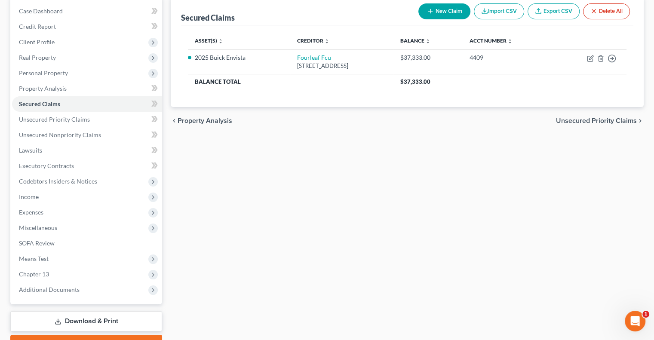
scroll to position [0, 0]
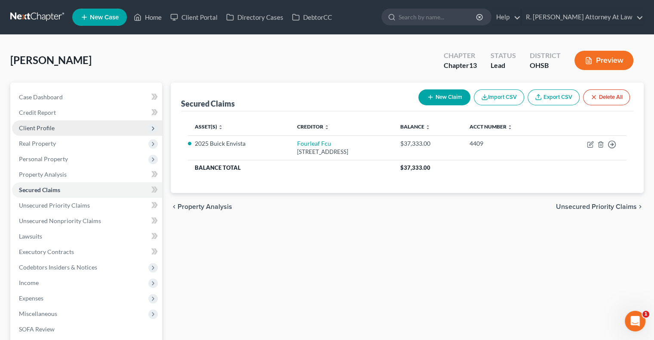
click at [35, 129] on span "Client Profile" at bounding box center [37, 127] width 36 height 7
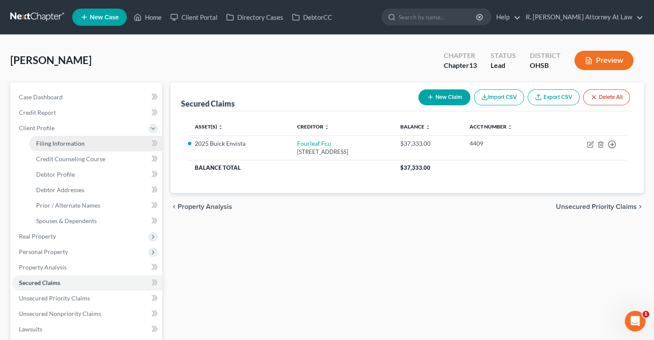
click at [41, 142] on span "Filing Information" at bounding box center [60, 143] width 49 height 7
select select "1"
select select "0"
select select "3"
select select "62"
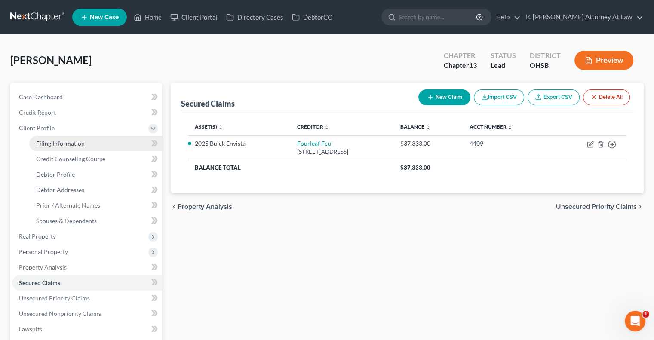
select select "0"
select select "36"
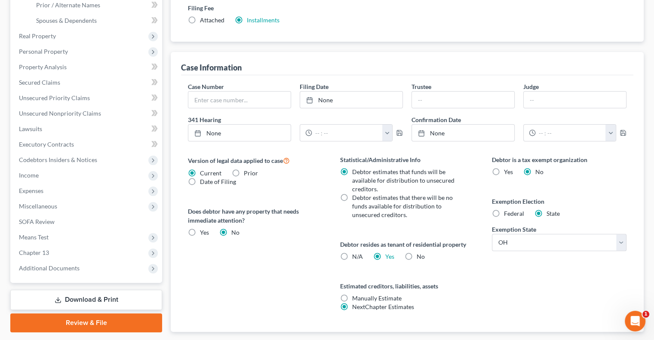
scroll to position [215, 0]
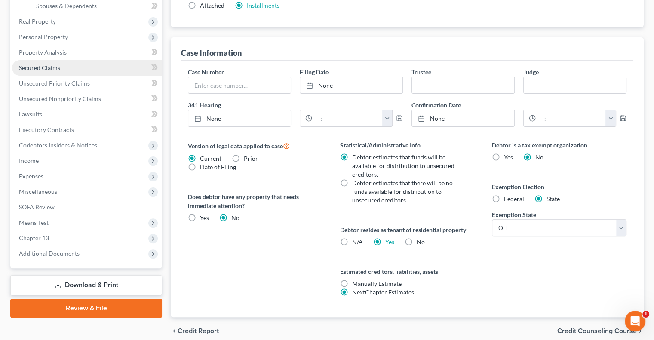
click at [33, 67] on span "Secured Claims" at bounding box center [39, 67] width 41 height 7
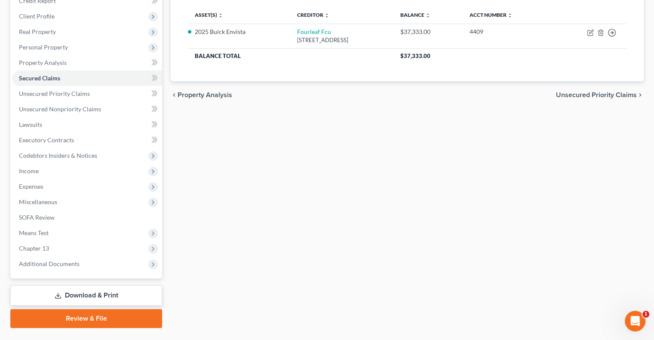
scroll to position [132, 0]
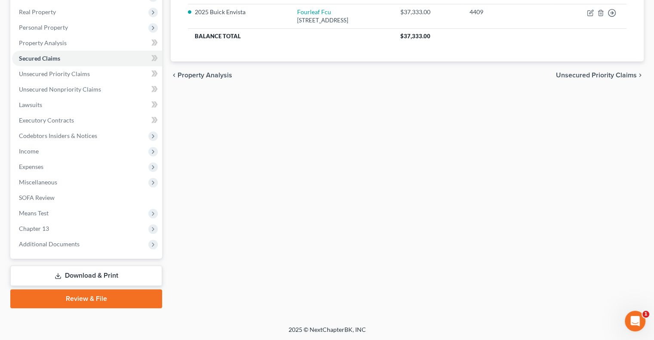
click at [93, 292] on link "Review & File" at bounding box center [86, 298] width 152 height 19
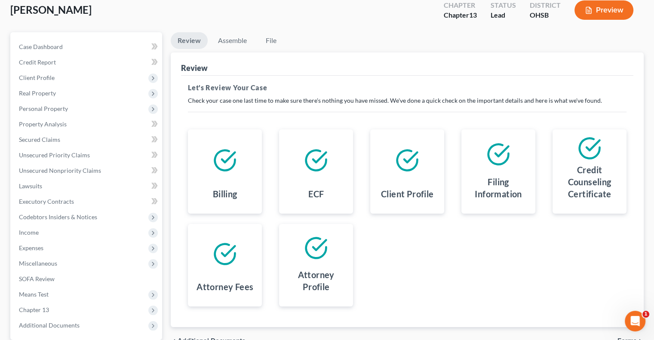
scroll to position [129, 0]
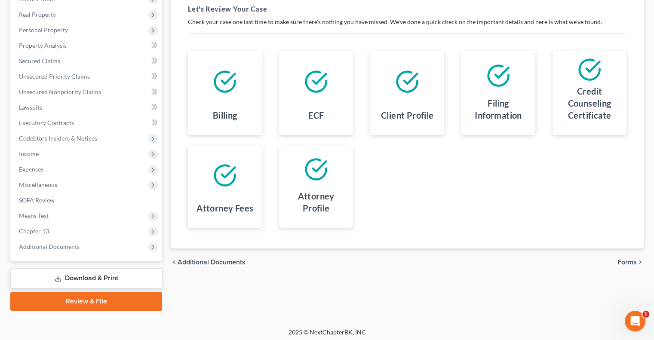
click at [627, 261] on span "Forms" at bounding box center [626, 262] width 19 height 7
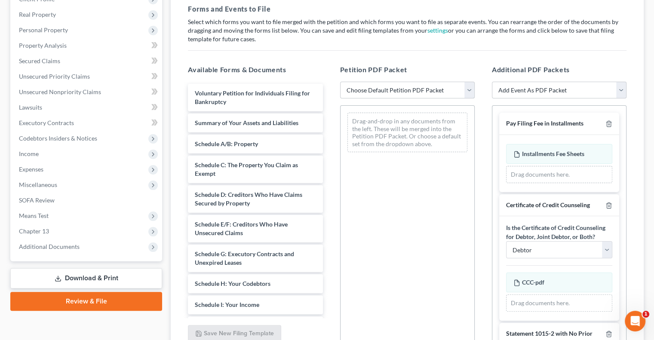
click at [371, 86] on select "Choose Default Petition PDF Packet Complete Bankruptcy Petition (all forms and …" at bounding box center [407, 90] width 135 height 17
select select "2"
click at [340, 82] on select "Choose Default Petition PDF Packet Complete Bankruptcy Petition (all forms and …" at bounding box center [407, 90] width 135 height 17
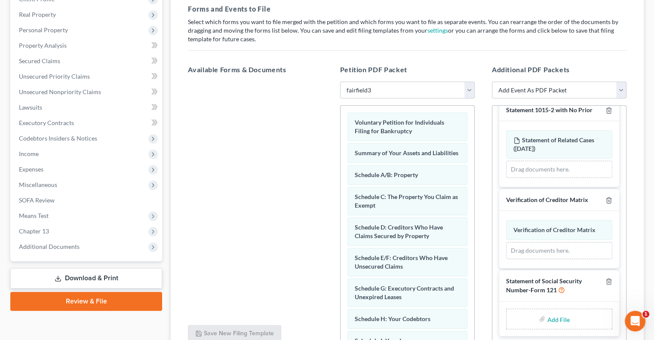
scroll to position [232, 0]
click at [547, 314] on input "file" at bounding box center [557, 316] width 21 height 15
type input "C:\fakepath\SSN.pdf"
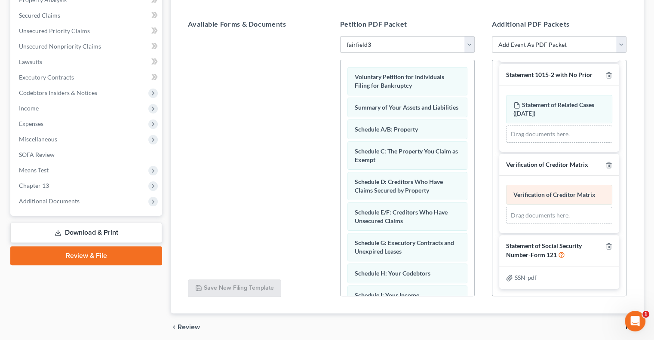
scroll to position [207, 0]
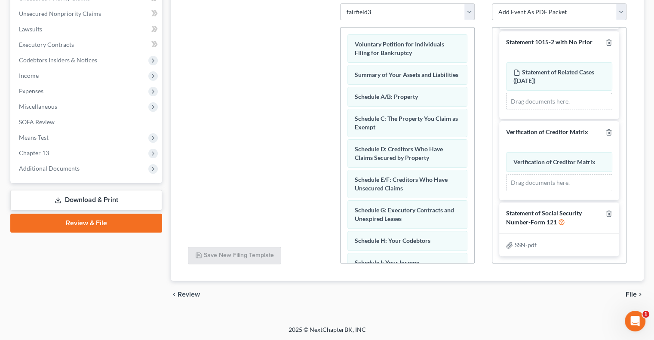
click at [631, 294] on span "File" at bounding box center [630, 294] width 11 height 7
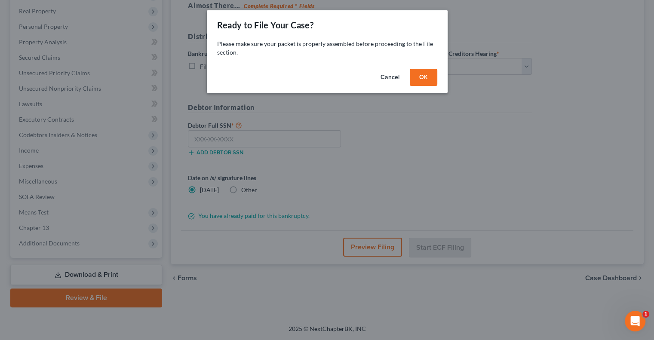
scroll to position [132, 0]
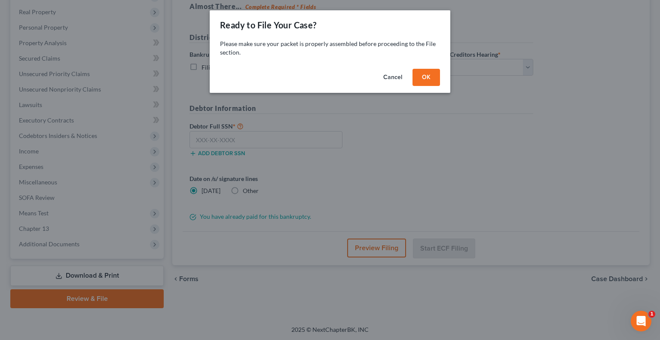
click at [430, 78] on button "OK" at bounding box center [427, 77] width 28 height 17
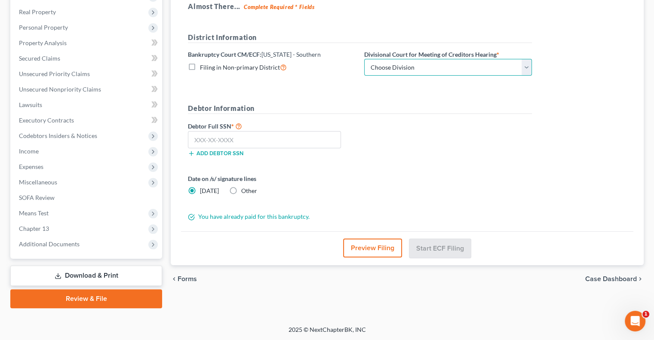
click at [428, 71] on select "Choose Division Cincinnati Columbus [GEOGRAPHIC_DATA]" at bounding box center [448, 67] width 168 height 17
select select "0"
click at [364, 59] on select "Choose Division Cincinnati Columbus [GEOGRAPHIC_DATA]" at bounding box center [448, 67] width 168 height 17
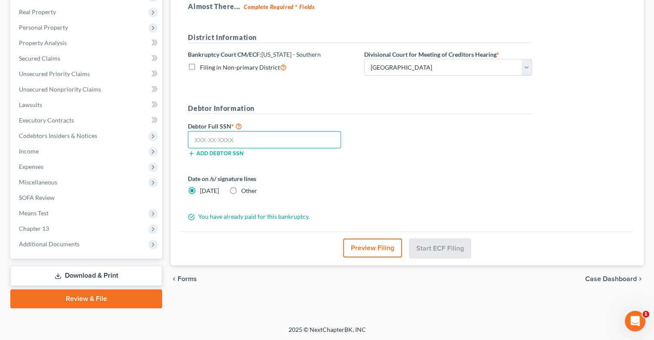
click at [217, 134] on input "text" at bounding box center [264, 139] width 153 height 17
type input "286-06-2120"
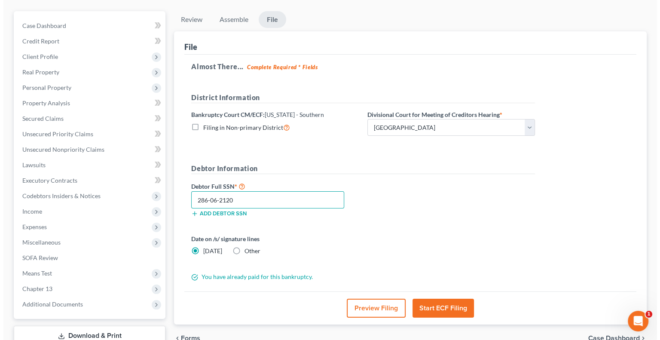
scroll to position [86, 0]
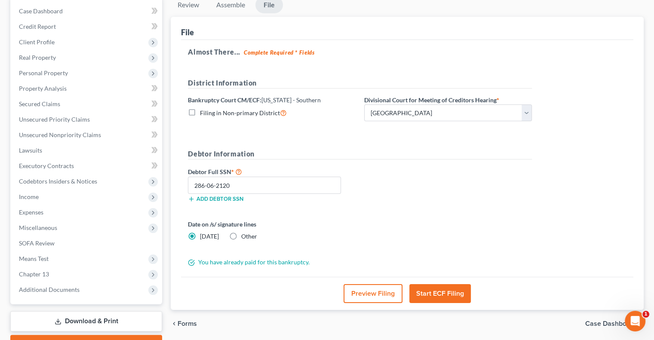
click at [431, 285] on button "Start ECF Filing" at bounding box center [439, 293] width 61 height 19
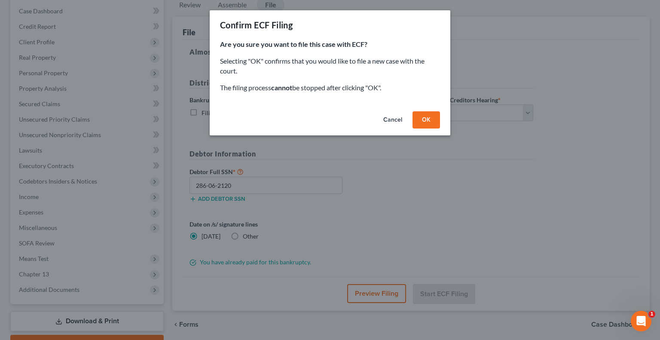
click at [426, 118] on button "OK" at bounding box center [427, 119] width 28 height 17
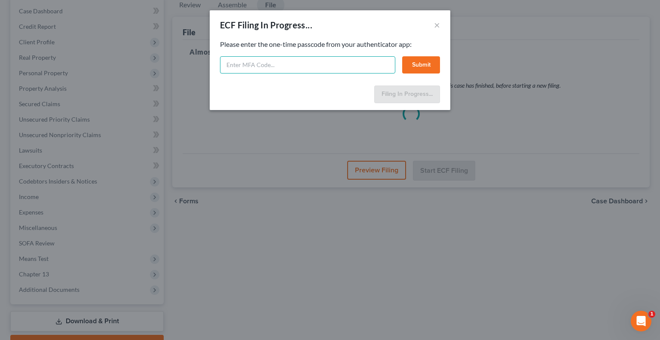
click at [263, 67] on input "text" at bounding box center [307, 64] width 175 height 17
type input "1"
type input "758306"
click at [417, 65] on button "Submit" at bounding box center [421, 64] width 38 height 17
